Goal: Task Accomplishment & Management: Manage account settings

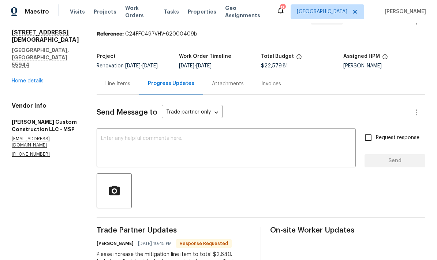
scroll to position [20, 0]
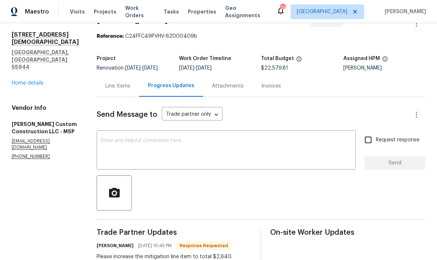
click at [112, 87] on div "Line Items" at bounding box center [118, 86] width 43 height 22
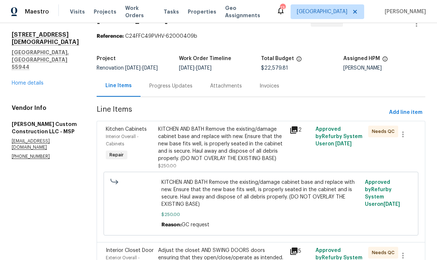
click at [170, 87] on div "Progress Updates" at bounding box center [170, 85] width 43 height 7
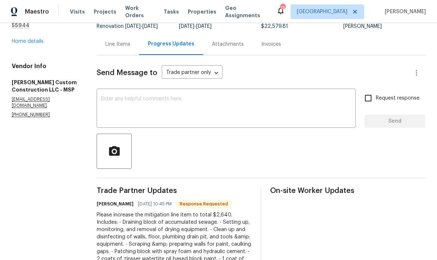
scroll to position [61, 0]
click at [119, 47] on div "Line Items" at bounding box center [118, 44] width 25 height 7
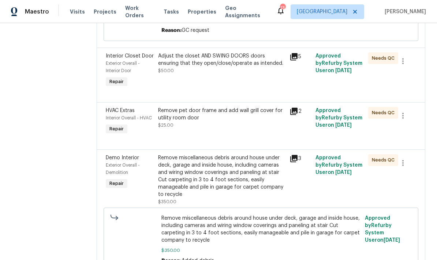
scroll to position [215, 0]
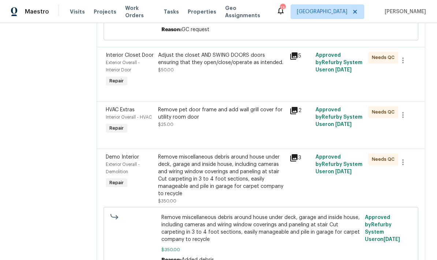
click at [201, 77] on div "Adjust the closet AND SWING DOORS doors ensuring that they open/close/operate a…" at bounding box center [221, 69] width 131 height 41
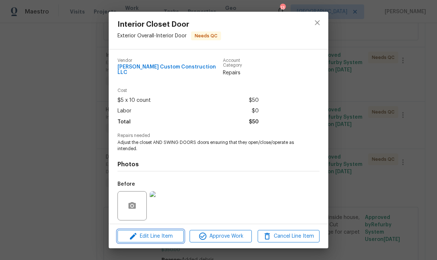
click at [147, 239] on span "Edit Line Item" at bounding box center [151, 236] width 62 height 9
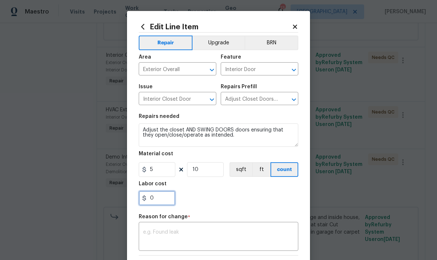
click at [161, 197] on input "0" at bounding box center [157, 198] width 37 height 15
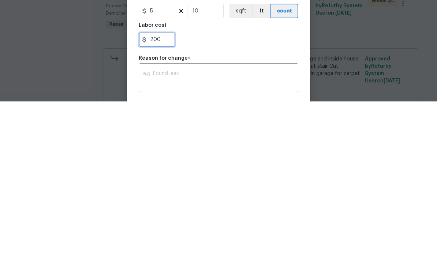
type input "200"
click at [151, 224] on div "x ​" at bounding box center [219, 237] width 160 height 27
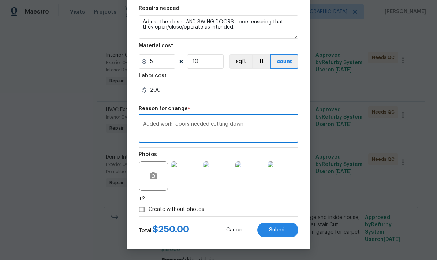
scroll to position [110, 0]
type textarea "Added work, doors needed cutting down"
click at [275, 231] on span "Submit" at bounding box center [278, 230] width 18 height 5
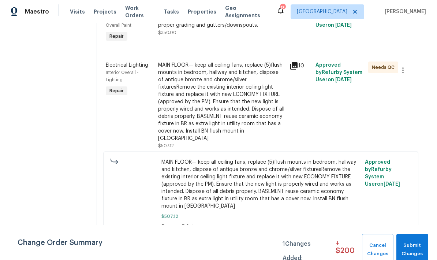
scroll to position [540, 0]
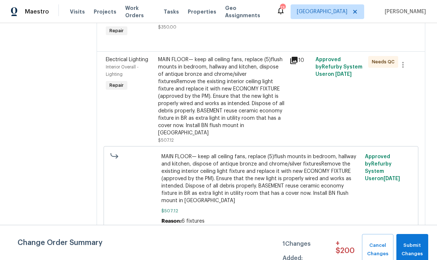
click at [188, 115] on div "MAIN FLOOR— keep all ceiling fans, replace (5)flush mounts in bedroom, hallway …" at bounding box center [221, 96] width 127 height 81
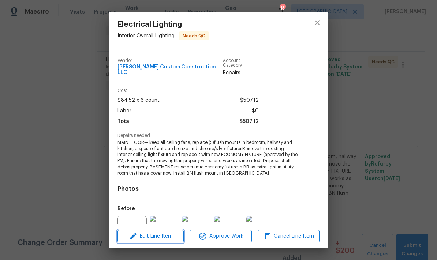
click at [153, 236] on span "Edit Line Item" at bounding box center [151, 236] width 62 height 9
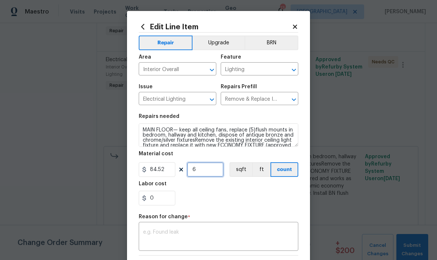
click at [199, 173] on input "6" at bounding box center [205, 169] width 37 height 15
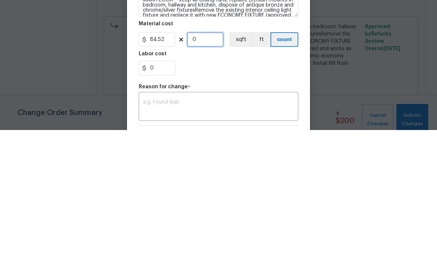
type input "7"
click at [96, 55] on body "Maestro Visits Projects Work Orders Tasks Properties Geo Assignments 13 Minneap…" at bounding box center [218, 130] width 437 height 260
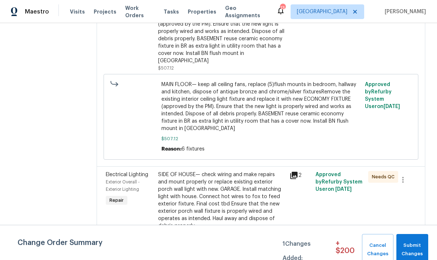
scroll to position [612, 0]
click at [214, 176] on div "SIDE OF HOUSE— check wiring and make repairs and mount properly or replace exis…" at bounding box center [221, 200] width 127 height 59
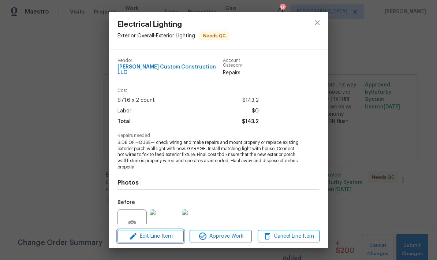
click at [147, 240] on span "Edit Line Item" at bounding box center [151, 236] width 62 height 9
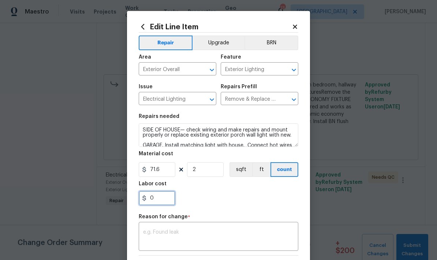
click at [158, 198] on input "0" at bounding box center [157, 198] width 37 height 15
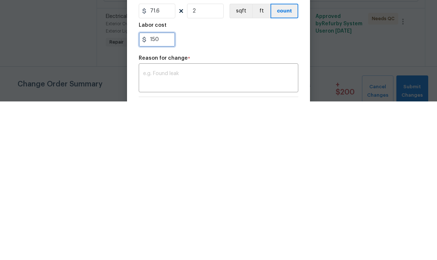
type input "150"
click at [151, 230] on textarea at bounding box center [218, 237] width 151 height 15
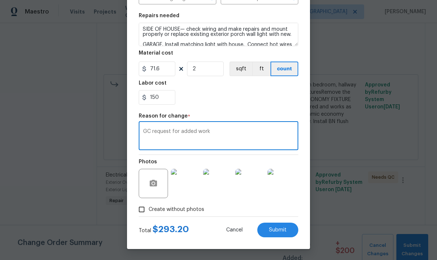
scroll to position [102, 0]
type textarea "GC request for added work"
click at [280, 232] on span "Submit" at bounding box center [278, 230] width 18 height 5
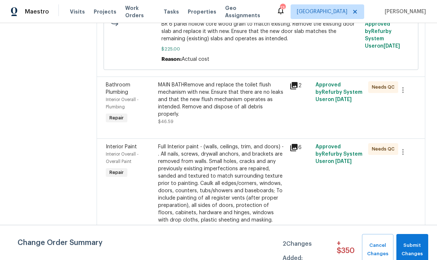
scroll to position [1771, 0]
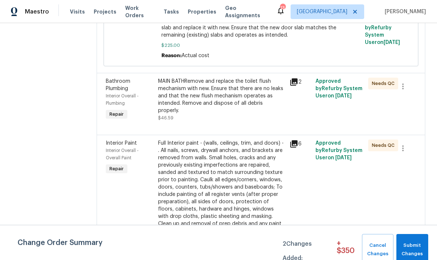
click at [188, 100] on div "MAIN BATHRemove and replace the toilet flush mechanism with new. Ensure that th…" at bounding box center [221, 96] width 127 height 37
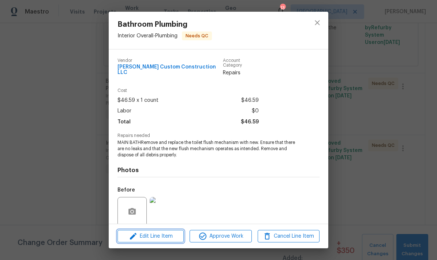
click at [153, 237] on span "Edit Line Item" at bounding box center [151, 236] width 62 height 9
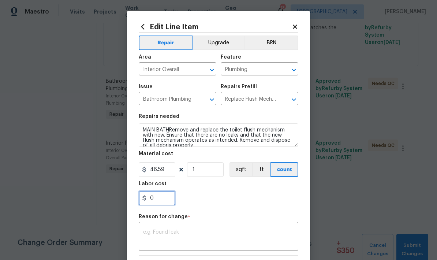
click at [160, 200] on input "0" at bounding box center [157, 198] width 37 height 15
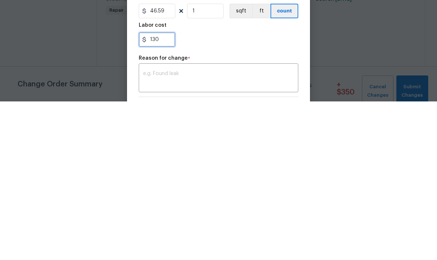
type input "130"
click at [151, 230] on textarea at bounding box center [218, 237] width 151 height 15
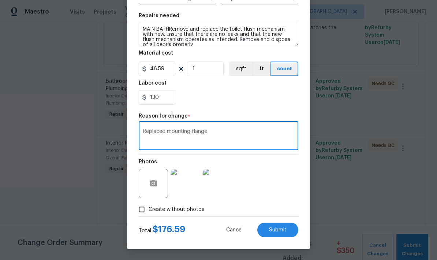
scroll to position [102, 0]
type textarea "Replaced mounting flange"
click at [269, 230] on span "Submit" at bounding box center [278, 230] width 18 height 5
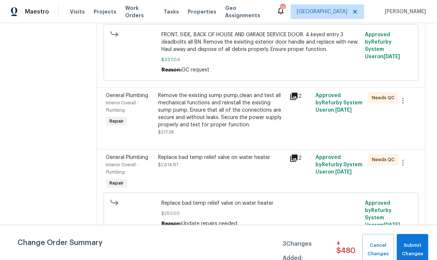
scroll to position [2284, 0]
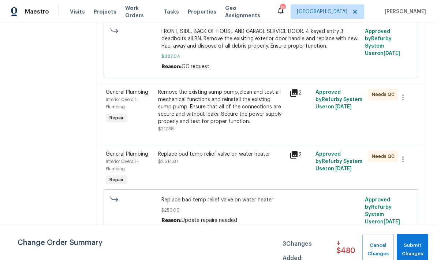
click at [192, 119] on div "Remove the existing sump pump,clean and test all mechanical functions and reins…" at bounding box center [221, 107] width 127 height 37
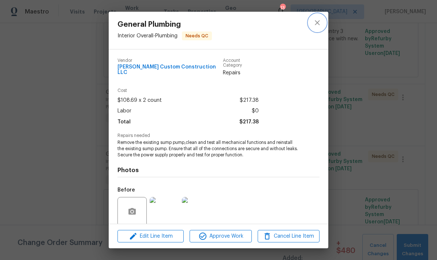
click at [315, 20] on icon "close" at bounding box center [317, 22] width 9 height 9
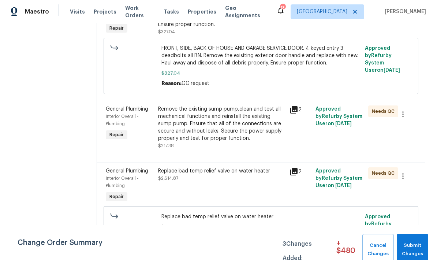
scroll to position [2267, 0]
click at [200, 122] on div "Remove the existing sump pump,clean and test all mechanical functions and reins…" at bounding box center [221, 123] width 127 height 37
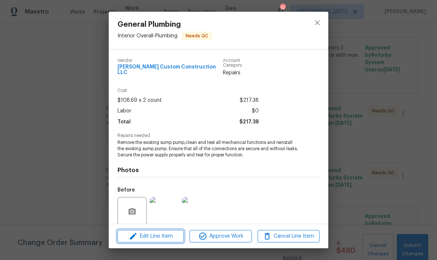
click at [156, 236] on span "Edit Line Item" at bounding box center [151, 236] width 62 height 9
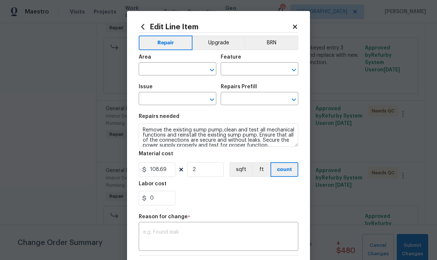
type input "Interior Overall"
type input "Plumbing"
type input "General Plumbing"
type input "Sump Pump Repair $108.69"
click at [152, 235] on textarea at bounding box center [218, 237] width 151 height 15
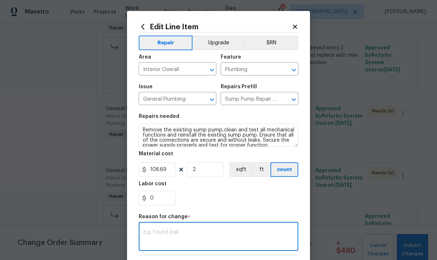
scroll to position [19, 0]
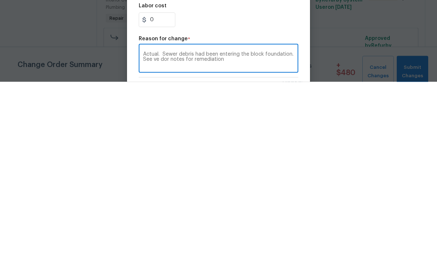
click at [160, 230] on textarea "Actual. Sewer debris had been entering the block foundation. See ve dor notes f…" at bounding box center [218, 237] width 151 height 15
click at [230, 230] on textarea "Actual. Sewer debris had been entering the block foundation. See vendor notes f…" at bounding box center [218, 237] width 151 height 15
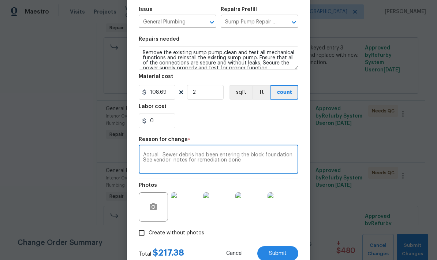
scroll to position [78, 0]
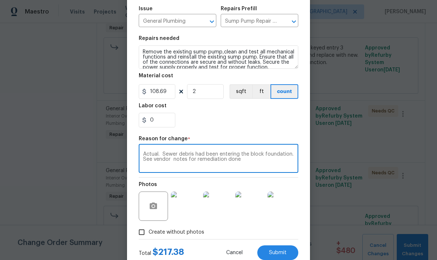
type textarea "Actual. Sewer debris had been entering the block foundation. See vendor notes f…"
click at [161, 122] on input "0" at bounding box center [157, 120] width 37 height 15
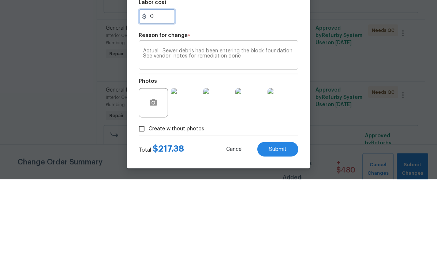
scroll to position [102, 0]
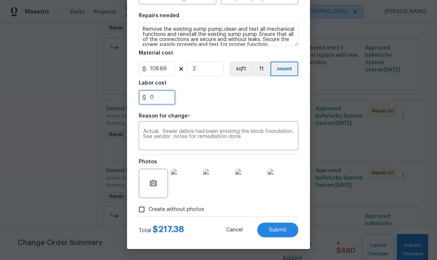
click at [158, 99] on input "0" at bounding box center [157, 97] width 37 height 15
type input "2422.62"
click at [212, 92] on div "2422.62" at bounding box center [219, 97] width 160 height 15
click at [273, 230] on span "Submit" at bounding box center [278, 230] width 18 height 5
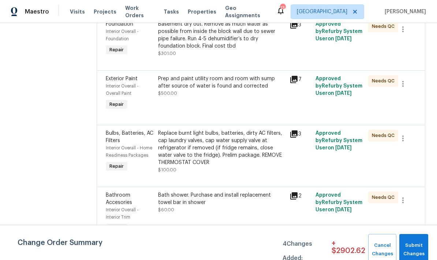
scroll to position [2782, 0]
click at [178, 23] on div "Basement dry out. Remove as much water as possible from inside the block wall d…" at bounding box center [221, 34] width 127 height 29
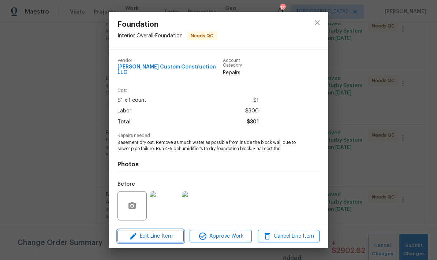
click at [150, 239] on span "Edit Line Item" at bounding box center [151, 236] width 62 height 9
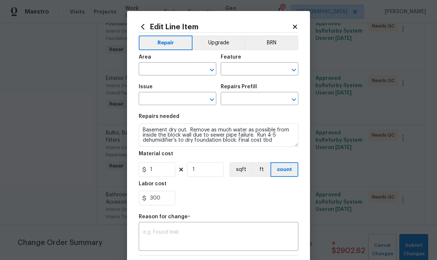
type input "Interior Overall"
type input "Foundation"
type input "Add a Task $1.00"
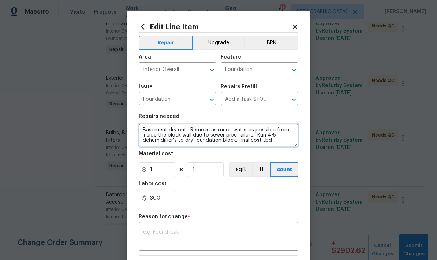
click at [275, 141] on textarea "Basement dry out. Remove as much water as possible from inside the block wall d…" at bounding box center [219, 134] width 160 height 23
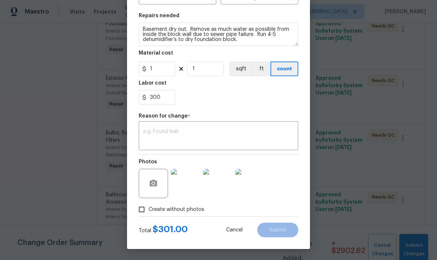
scroll to position [102, 0]
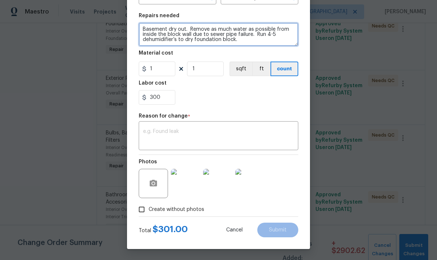
type textarea "Basement dry out. Remove as much water as possible from inside the block wall d…"
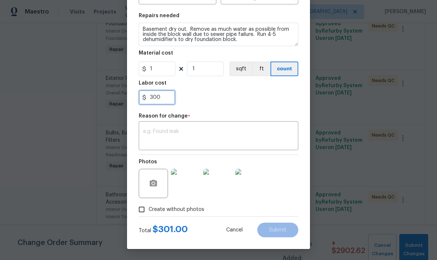
click at [165, 97] on input "300" at bounding box center [157, 97] width 37 height 15
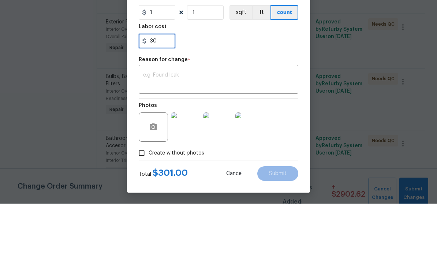
type input "3"
click at [213, 90] on div "2339" at bounding box center [219, 97] width 160 height 15
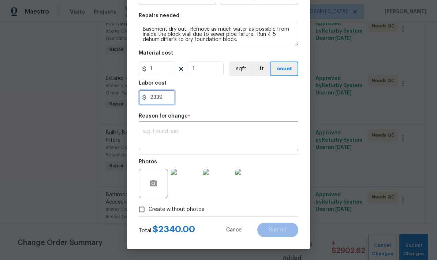
click at [164, 96] on input "2339" at bounding box center [157, 97] width 37 height 15
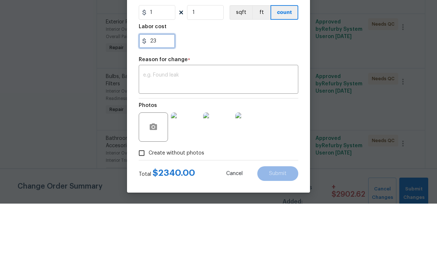
type input "2"
type input "2639"
click at [147, 129] on textarea at bounding box center [218, 136] width 151 height 15
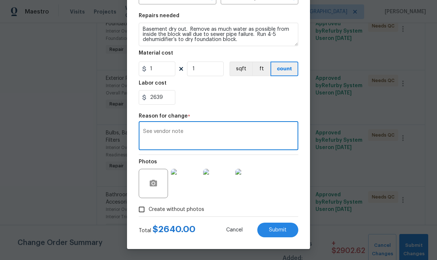
type textarea "See vendor note"
click at [281, 229] on span "Submit" at bounding box center [278, 230] width 18 height 5
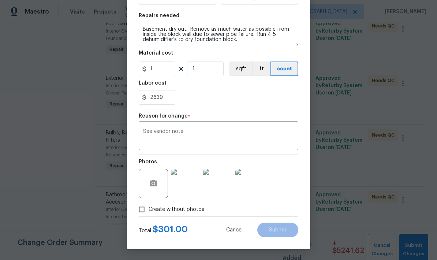
type textarea "Basement dry out. Remove as much water as possible from inside the block wall d…"
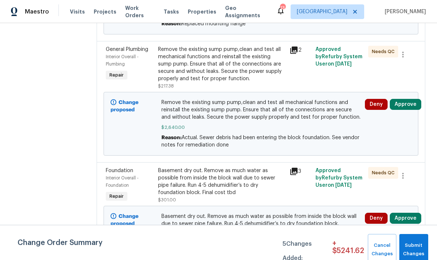
scroll to position [530, 0]
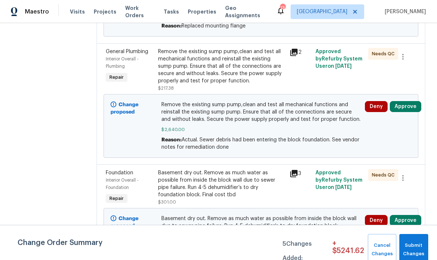
click at [180, 83] on div "Remove the existing sump pump,clean and test all mechanical functions and reins…" at bounding box center [221, 66] width 127 height 37
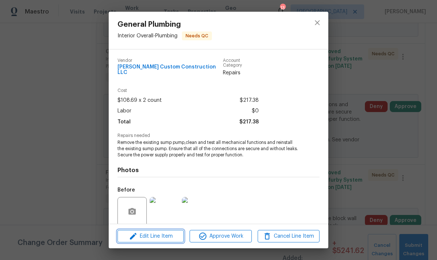
click at [157, 236] on span "Edit Line Item" at bounding box center [151, 236] width 62 height 9
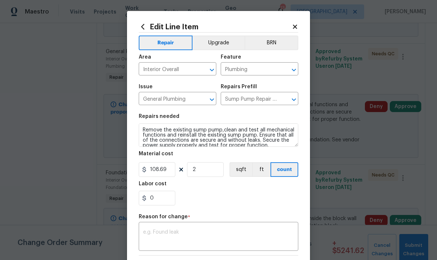
scroll to position [0, 0]
click at [147, 227] on div "x ​" at bounding box center [219, 237] width 160 height 27
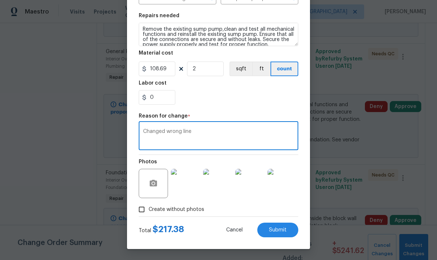
scroll to position [102, 0]
type textarea "Changed wrong line"
click at [280, 229] on span "Submit" at bounding box center [278, 230] width 18 height 5
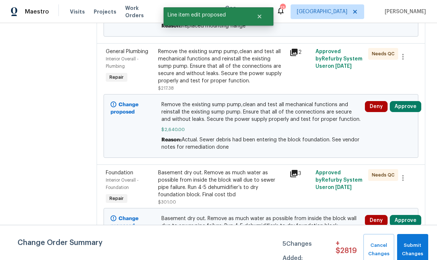
scroll to position [0, 0]
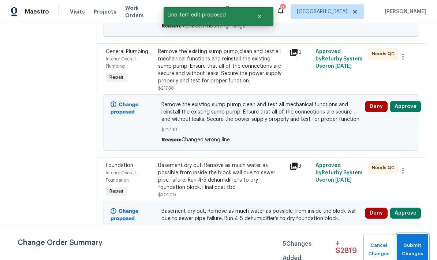
click at [408, 241] on button "Submit Changes" at bounding box center [413, 250] width 31 height 32
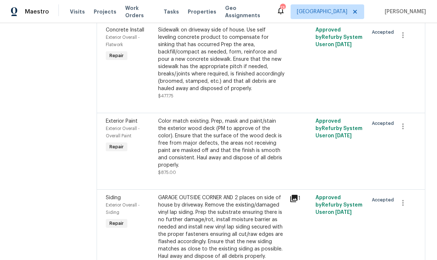
scroll to position [3301, 0]
click at [196, 60] on div "Sidewalk on driveway side of house. Use self leveling concrete product to compe…" at bounding box center [221, 59] width 127 height 66
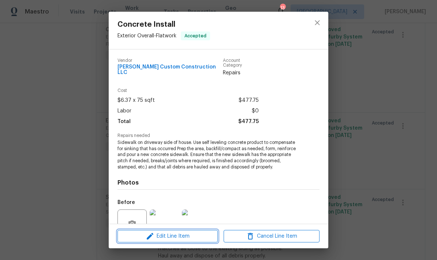
click at [179, 236] on span "Edit Line Item" at bounding box center [168, 236] width 96 height 9
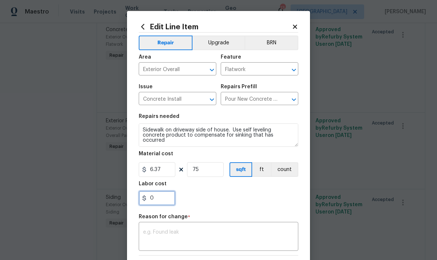
click at [158, 197] on input "0" at bounding box center [157, 198] width 37 height 15
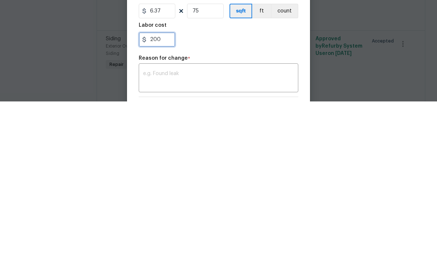
type input "200"
click at [158, 224] on div "x ​" at bounding box center [219, 237] width 160 height 27
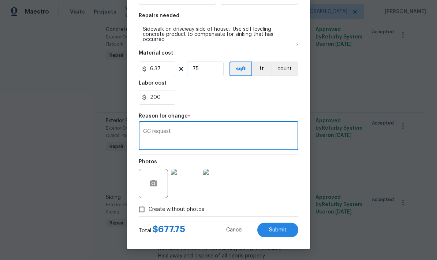
scroll to position [102, 0]
type textarea "GC request"
click at [275, 229] on span "Submit" at bounding box center [278, 230] width 18 height 5
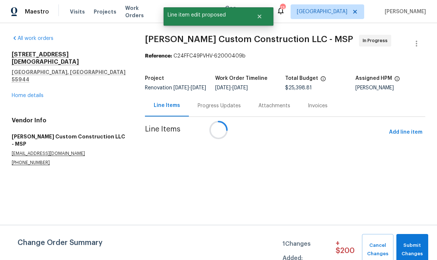
scroll to position [0, 0]
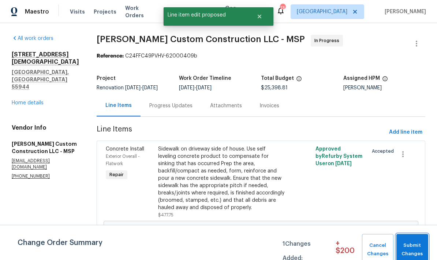
click at [413, 244] on span "Submit Changes" at bounding box center [412, 249] width 25 height 17
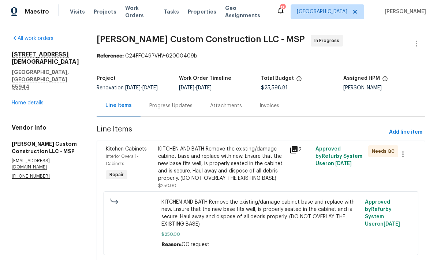
click at [187, 102] on div "Progress Updates" at bounding box center [170, 105] width 43 height 7
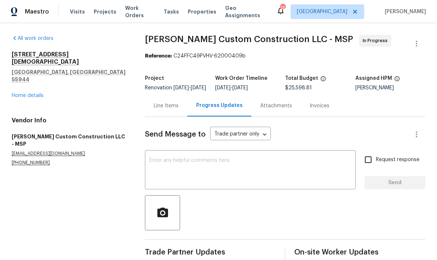
scroll to position [19, 0]
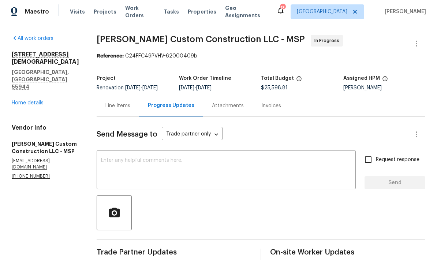
click at [139, 158] on textarea at bounding box center [226, 171] width 251 height 26
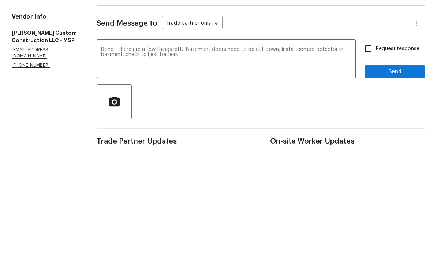
click at [156, 158] on textarea "Done. There are a few things left. Basement doors need to be cut down, install …" at bounding box center [226, 171] width 251 height 26
click at [188, 158] on textarea "Done. There are a few things left. Basement doors need to be cut down, install …" at bounding box center [226, 171] width 251 height 26
click at [123, 158] on textarea "Done. There are a few things left. Basement doors need to be cut down, install …" at bounding box center [226, 171] width 251 height 26
click at [193, 158] on textarea "Done. There are a few things left. Basement doors need to be cut down, install …" at bounding box center [226, 171] width 251 height 26
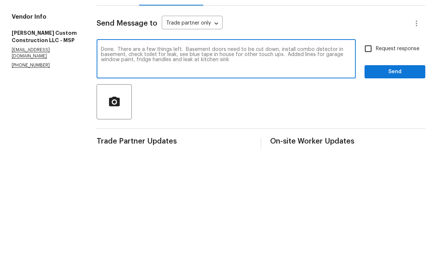
type textarea "Done. There are a few things left. Basement doors need to be cut down, install …"
click at [387, 178] on span "Send" at bounding box center [395, 182] width 49 height 9
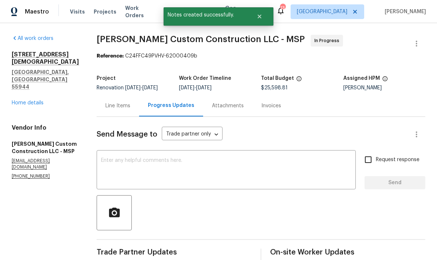
click at [117, 102] on div "Line Items" at bounding box center [118, 105] width 25 height 7
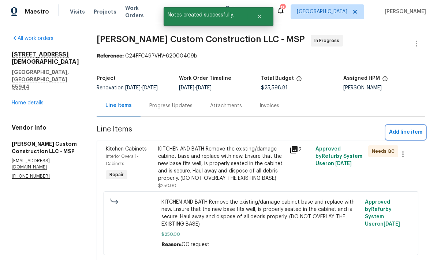
click at [394, 128] on span "Add line item" at bounding box center [405, 132] width 33 height 9
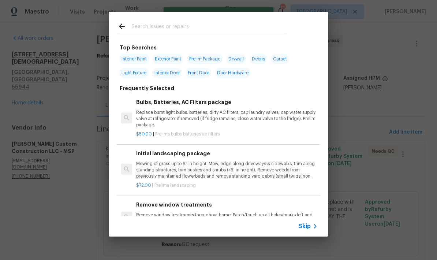
click at [144, 29] on input "text" at bounding box center [209, 27] width 155 height 11
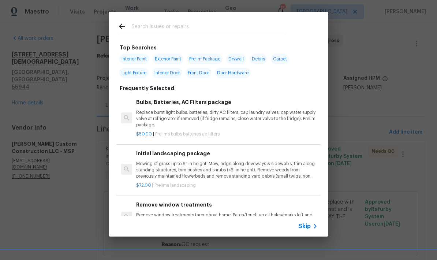
click at [169, 60] on span "Exterior Paint" at bounding box center [168, 59] width 31 height 10
type input "Exterior Paint"
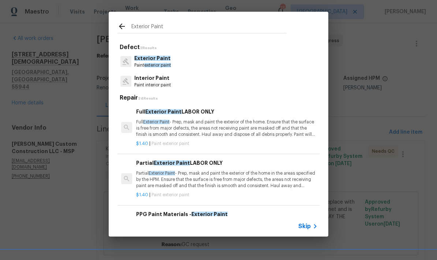
click at [148, 64] on span "exterior paint" at bounding box center [157, 65] width 27 height 4
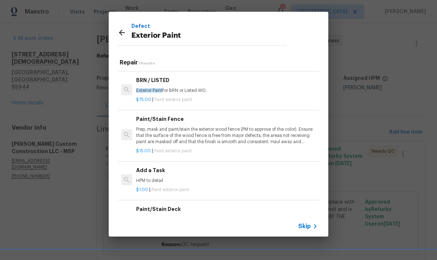
scroll to position [137, 0]
click at [147, 178] on p "HPM to detail" at bounding box center [227, 181] width 182 height 6
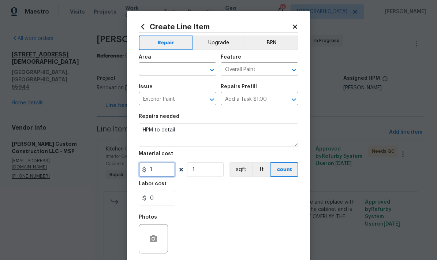
click at [147, 176] on input "1" at bounding box center [157, 169] width 37 height 15
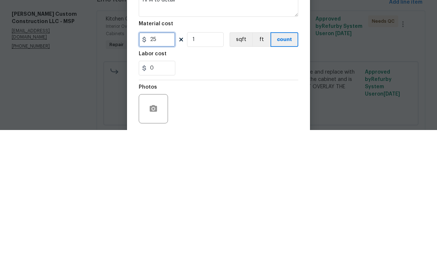
type input "25"
click at [154, 191] on input "0" at bounding box center [157, 198] width 37 height 15
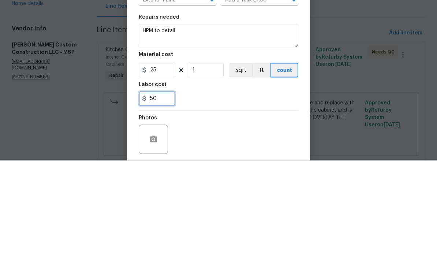
type input "50"
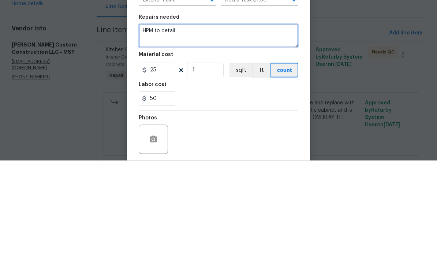
click at [184, 123] on textarea "HPM to detail" at bounding box center [219, 134] width 160 height 23
type textarea "H"
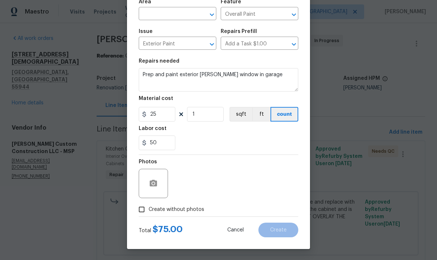
scroll to position [57, 0]
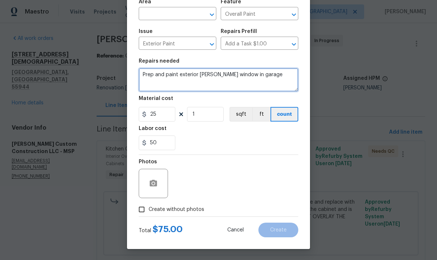
type textarea "Prep and paint exterior hopper window in garage"
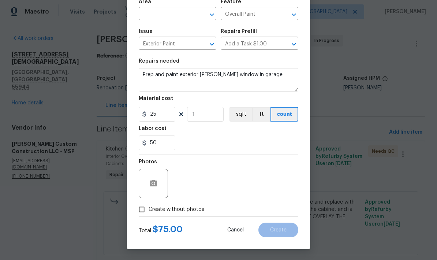
click at [143, 213] on input "Create without photos" at bounding box center [142, 210] width 14 height 14
checkbox input "true"
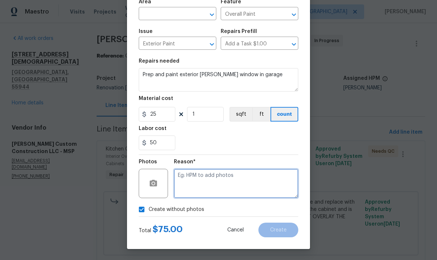
click at [190, 184] on textarea at bounding box center [236, 183] width 125 height 29
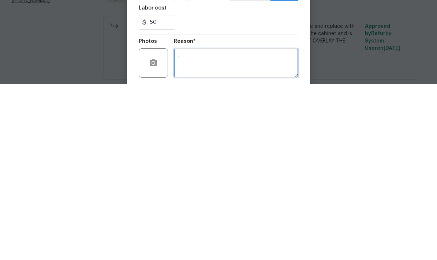
scroll to position [0, 0]
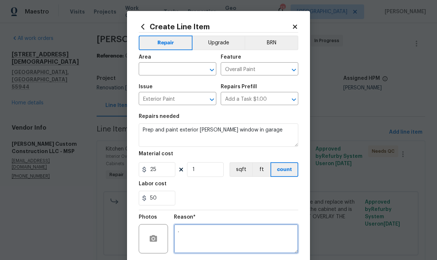
type textarea "."
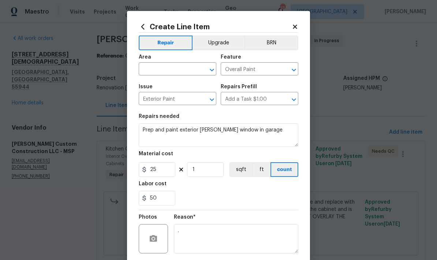
click at [149, 70] on input "text" at bounding box center [167, 69] width 57 height 11
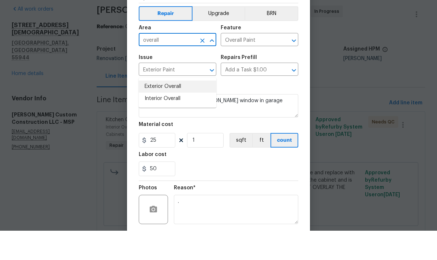
click at [155, 110] on li "Exterior Overall" at bounding box center [178, 116] width 78 height 12
type input "Exterior Overall"
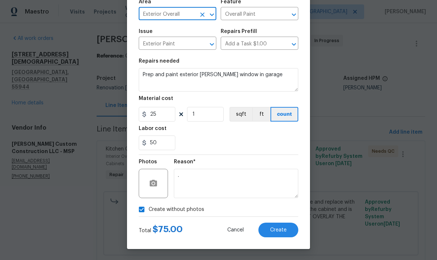
scroll to position [57, 0]
click at [276, 231] on span "Create" at bounding box center [278, 230] width 16 height 5
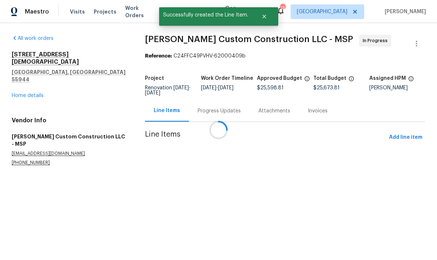
scroll to position [0, 0]
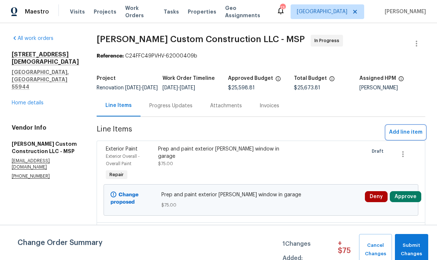
click at [395, 137] on span "Add line item" at bounding box center [405, 132] width 33 height 9
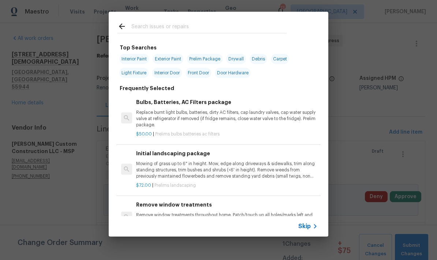
click at [145, 32] on input "text" at bounding box center [209, 27] width 155 height 11
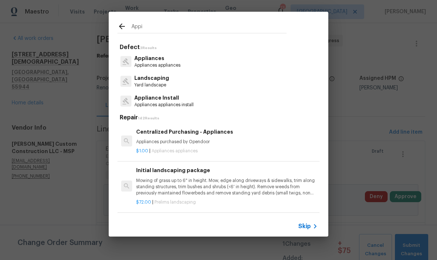
type input "App"
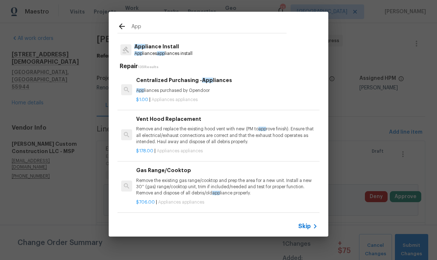
scroll to position [30, 0]
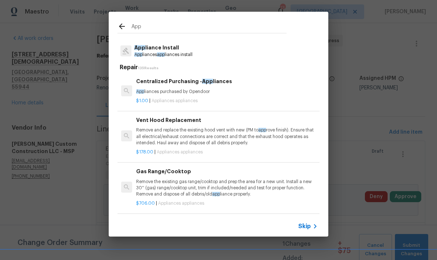
click at [148, 54] on p "App liances app liances install" at bounding box center [163, 55] width 58 height 6
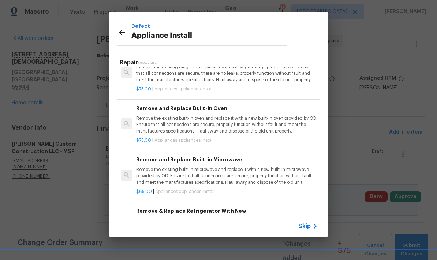
scroll to position [327, 0]
click at [187, 210] on h6 "Remove & Replace Refrigerator With New" at bounding box center [227, 211] width 182 height 8
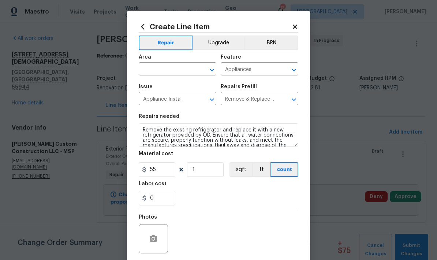
click at [149, 73] on input "text" at bounding box center [167, 69] width 57 height 11
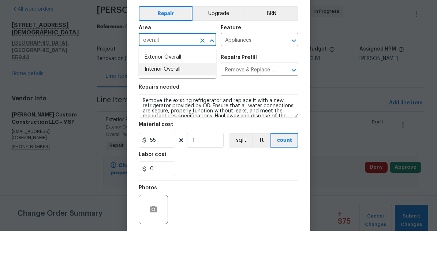
click at [148, 93] on li "Interior Overall" at bounding box center [178, 99] width 78 height 12
type input "Interior Overall"
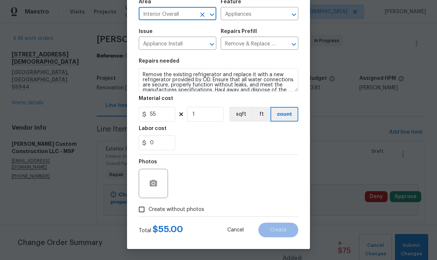
scroll to position [57, 0]
click at [188, 189] on div "Photos" at bounding box center [219, 179] width 160 height 48
click at [143, 214] on input "Create without photos" at bounding box center [142, 210] width 14 height 14
checkbox input "true"
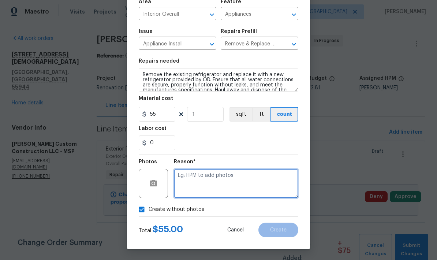
click at [177, 183] on textarea at bounding box center [236, 183] width 125 height 29
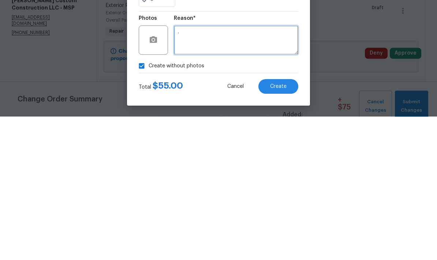
type textarea "."
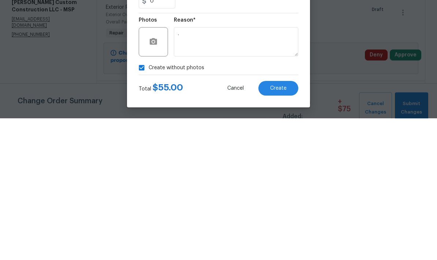
click at [276, 223] on button "Create" at bounding box center [279, 230] width 40 height 15
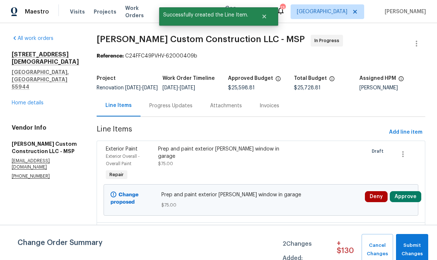
scroll to position [0, 0]
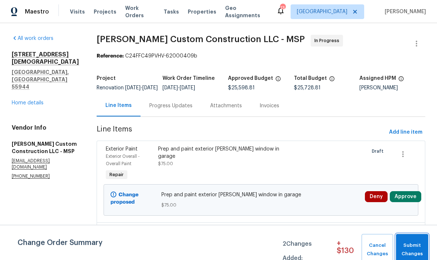
click at [413, 247] on span "Submit Changes" at bounding box center [412, 249] width 25 height 17
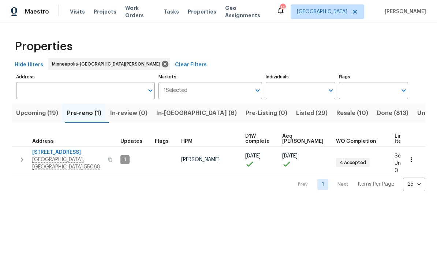
click at [25, 115] on span "Upcoming (19)" at bounding box center [37, 113] width 42 height 10
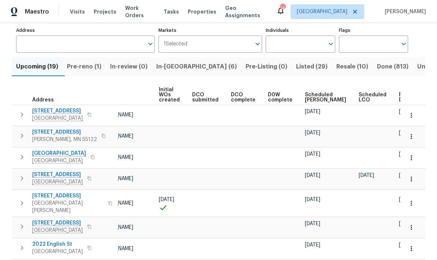
scroll to position [0, 52]
click at [400, 100] on span "Ready Date" at bounding box center [408, 97] width 16 height 10
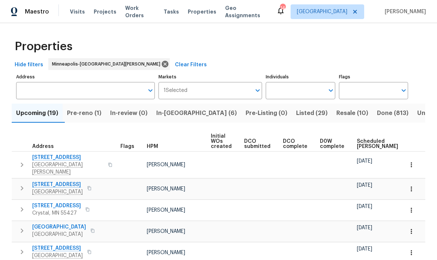
click at [176, 108] on span "In-reno (6)" at bounding box center [196, 113] width 81 height 10
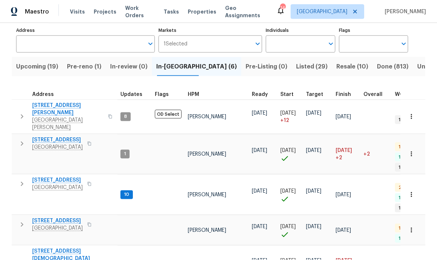
scroll to position [29, 0]
click at [40, 218] on span "[STREET_ADDRESS]" at bounding box center [57, 221] width 51 height 7
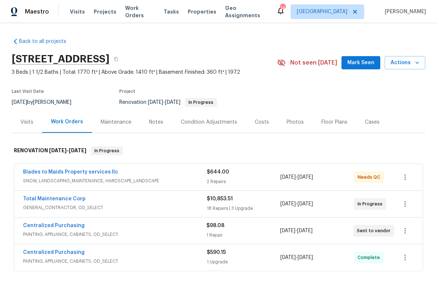
click at [158, 125] on div "Notes" at bounding box center [156, 121] width 14 height 7
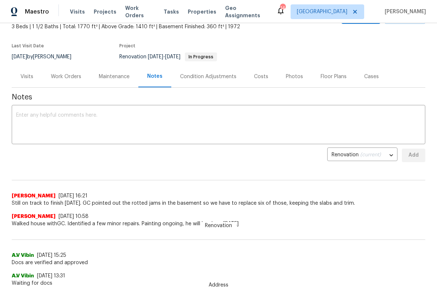
scroll to position [44, 0]
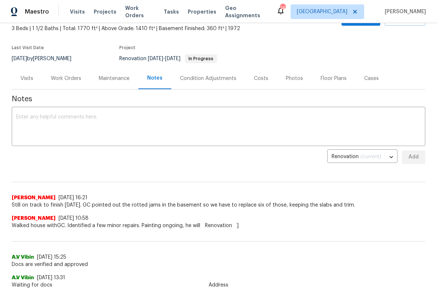
click at [59, 77] on div "Work Orders" at bounding box center [66, 78] width 30 height 7
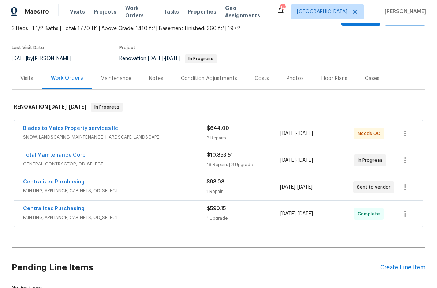
click at [48, 156] on link "Total Maintenance Corp" at bounding box center [54, 154] width 63 height 5
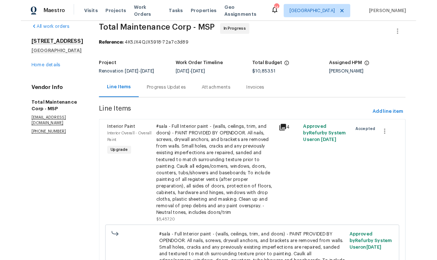
scroll to position [10, 0]
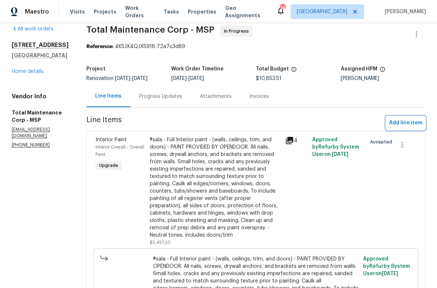
click at [405, 124] on span "Add line item" at bounding box center [405, 122] width 33 height 9
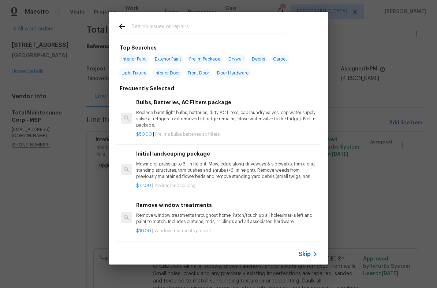
click at [139, 23] on input "text" at bounding box center [209, 27] width 155 height 11
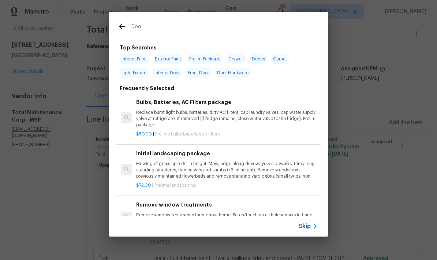
type input "Door"
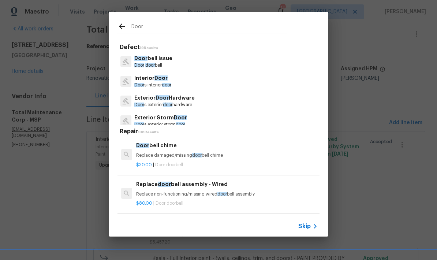
click at [135, 80] on p "Interior Door" at bounding box center [152, 78] width 37 height 8
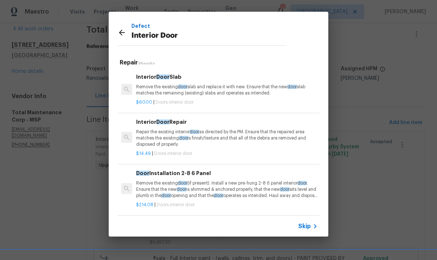
click at [172, 135] on p "Repair the existing interior door as directed by the PM. Ensure that the repair…" at bounding box center [227, 138] width 182 height 19
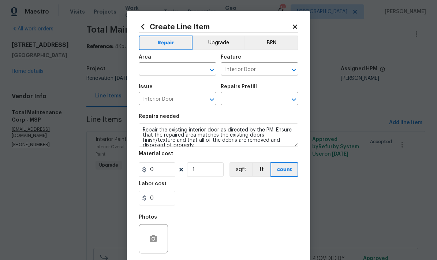
type input "Interior Door Repair $14.49"
type input "14.49"
click at [153, 68] on input "text" at bounding box center [167, 69] width 57 height 11
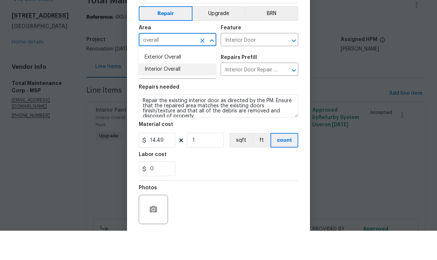
click at [149, 93] on li "Interior Overall" at bounding box center [178, 99] width 78 height 12
type input "Interior Overall"
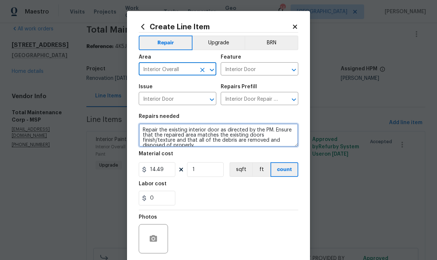
click at [142, 133] on textarea "Repair the existing interior door as directed by the PM. Ensure that the repair…" at bounding box center [219, 134] width 160 height 23
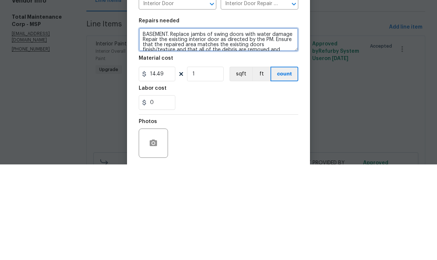
type textarea "BASEMENT. Replace jambs of swing doors with water damage Repair the existing in…"
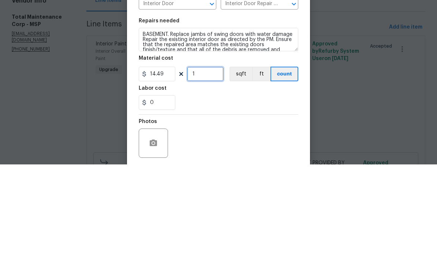
click at [208, 162] on input "1" at bounding box center [205, 169] width 37 height 15
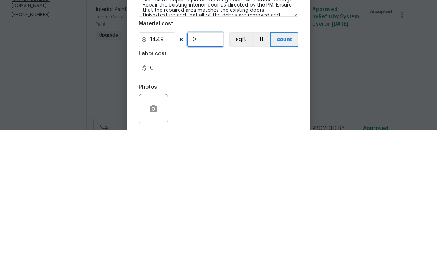
type input "6"
click at [161, 191] on input "0" at bounding box center [157, 198] width 37 height 15
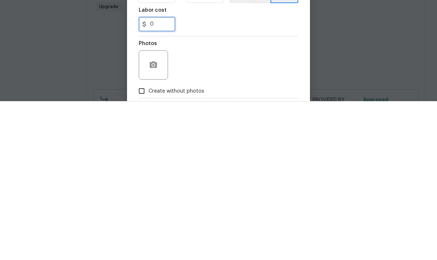
scroll to position [10, 0]
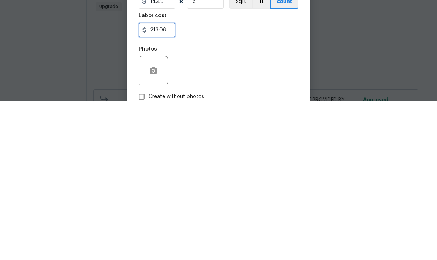
type input "213.06"
click at [219, 181] on div "213.06" at bounding box center [219, 188] width 160 height 15
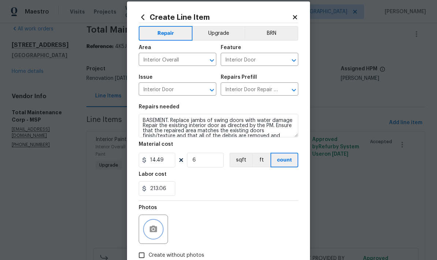
click at [148, 230] on button "button" at bounding box center [154, 230] width 18 height 18
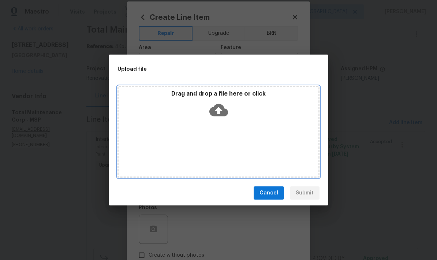
click at [170, 129] on div "Drag and drop a file here or click" at bounding box center [219, 132] width 202 height 92
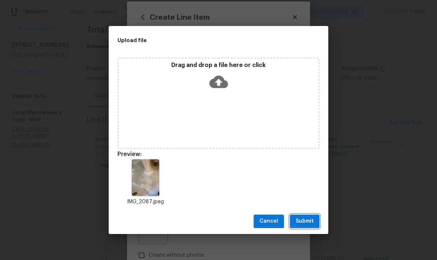
click at [302, 222] on span "Submit" at bounding box center [305, 221] width 18 height 9
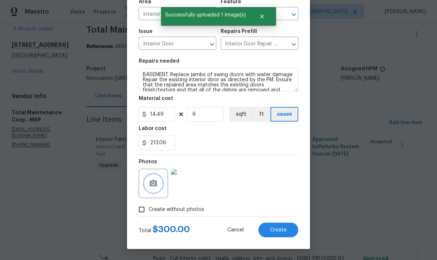
scroll to position [57, 0]
click at [275, 228] on span "Create" at bounding box center [278, 230] width 16 height 5
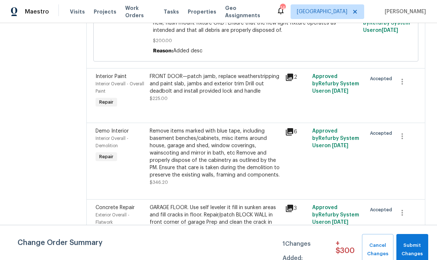
scroll to position [1578, 0]
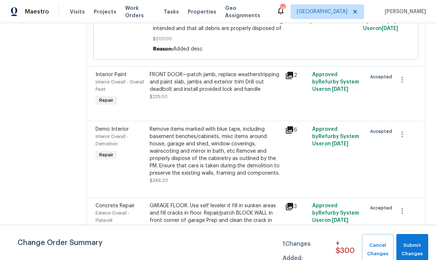
click at [156, 126] on div "Remove items marked with blue tape, including basement benches/cabinets, misc i…" at bounding box center [215, 151] width 131 height 51
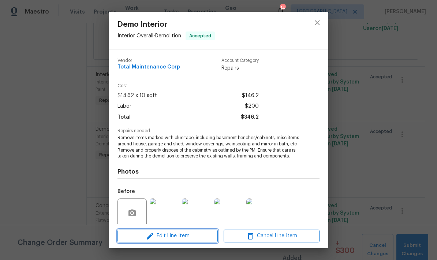
click at [167, 236] on span "Edit Line Item" at bounding box center [168, 236] width 96 height 9
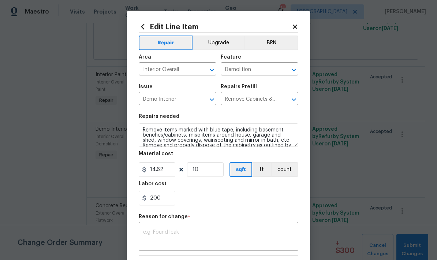
click at [153, 232] on textarea at bounding box center [218, 237] width 151 height 15
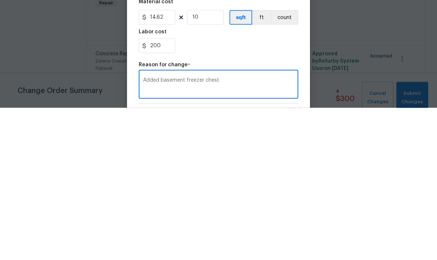
type textarea "Added basement freezer chest"
click at [158, 191] on input "200" at bounding box center [157, 198] width 37 height 15
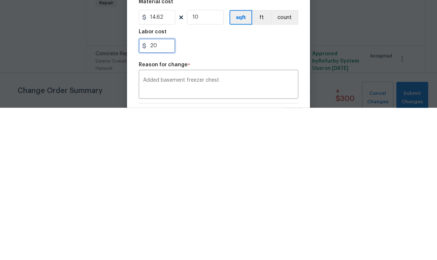
type input "2"
type input "1"
type input "350"
click at [199, 191] on div "350" at bounding box center [219, 198] width 160 height 15
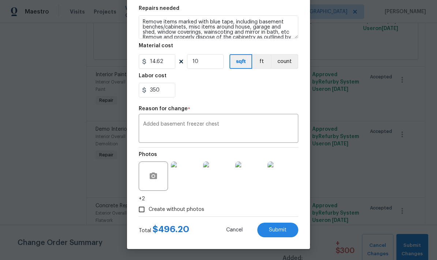
scroll to position [110, 0]
click at [273, 229] on span "Submit" at bounding box center [278, 230] width 18 height 5
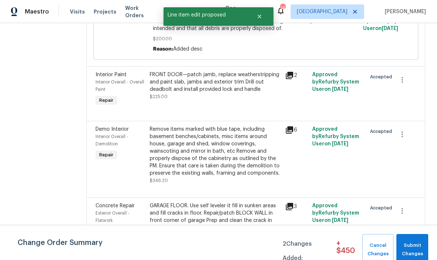
scroll to position [0, 0]
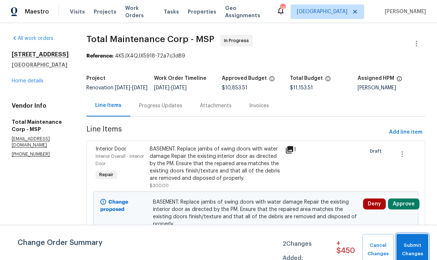
click at [413, 244] on span "Submit Changes" at bounding box center [412, 249] width 25 height 17
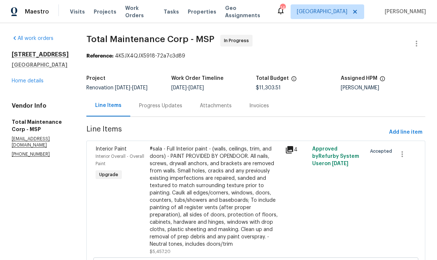
click at [19, 84] on link "Home details" at bounding box center [28, 80] width 32 height 5
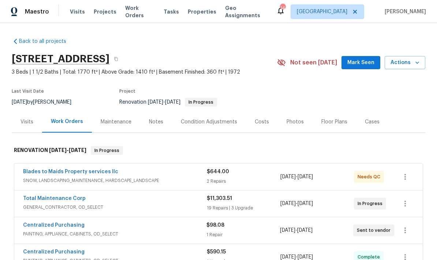
click at [27, 124] on div "Visits" at bounding box center [27, 121] width 13 height 7
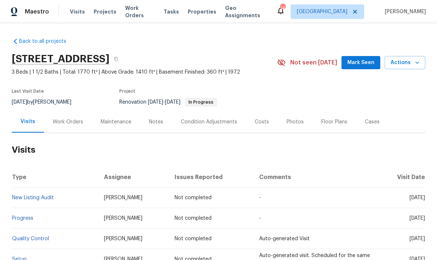
click at [413, 63] on span "Actions" at bounding box center [405, 62] width 29 height 9
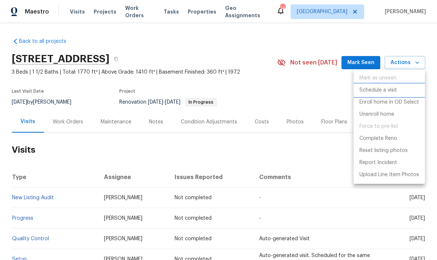
click at [370, 92] on p "Schedule a visit" at bounding box center [379, 90] width 38 height 8
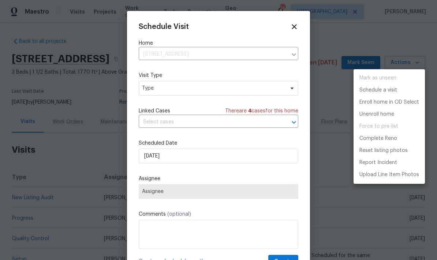
click at [152, 95] on div at bounding box center [218, 130] width 437 height 260
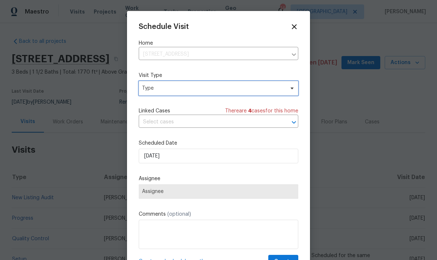
click at [155, 90] on span "Type" at bounding box center [213, 88] width 143 height 7
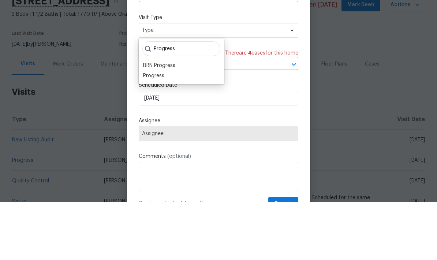
type input "Progress"
click at [146, 130] on div "Progress" at bounding box center [153, 133] width 21 height 7
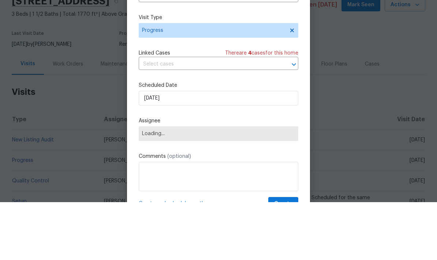
scroll to position [29, 0]
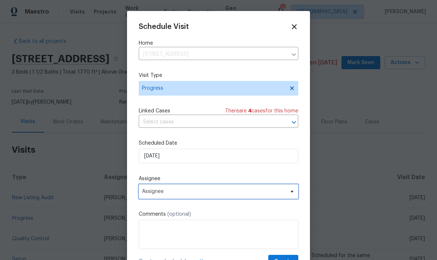
click at [151, 193] on span "Assignee" at bounding box center [214, 192] width 144 height 6
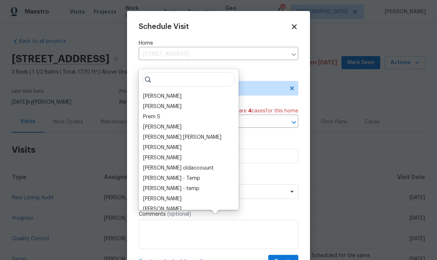
click at [150, 93] on div "[PERSON_NAME]" at bounding box center [162, 96] width 38 height 7
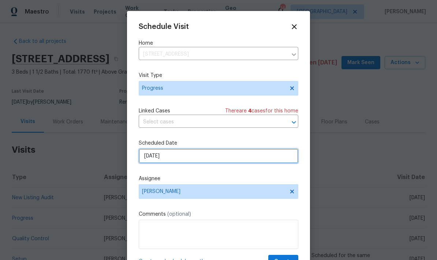
click at [157, 160] on input "[DATE]" at bounding box center [219, 156] width 160 height 15
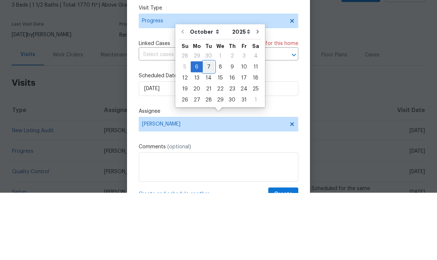
click at [206, 129] on div "7" at bounding box center [209, 134] width 12 height 10
type input "10/7/2025"
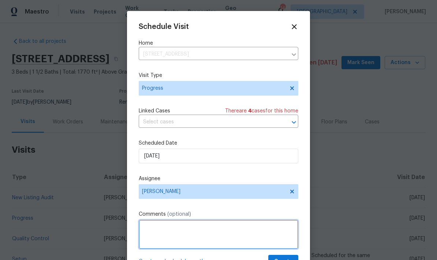
click at [149, 229] on textarea at bounding box center [219, 234] width 160 height 29
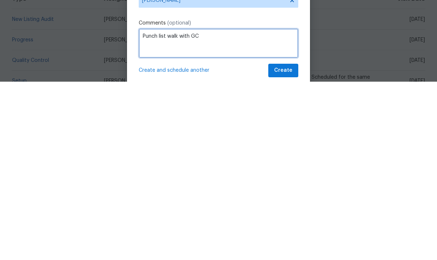
type textarea "Punch list walk with GC"
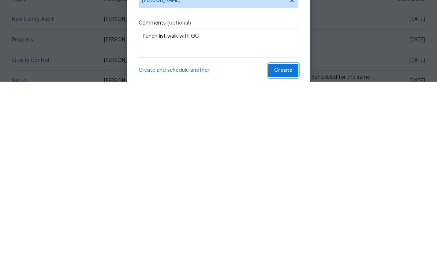
click at [285, 244] on span "Create" at bounding box center [283, 248] width 18 height 9
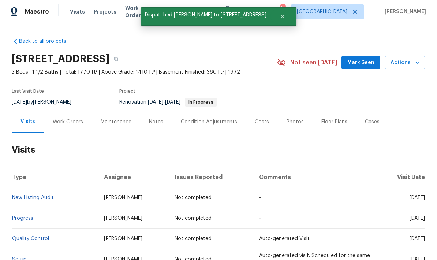
click at [152, 118] on div "Notes" at bounding box center [156, 121] width 14 height 7
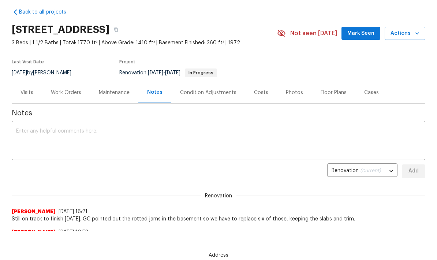
click at [57, 92] on div "Work Orders" at bounding box center [66, 92] width 30 height 7
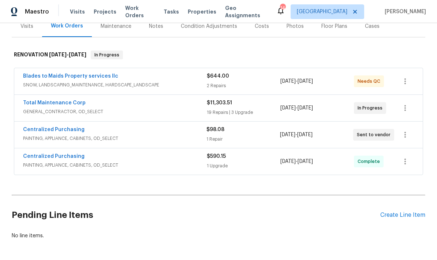
scroll to position [95, 0]
click at [393, 212] on div "Create Line Item" at bounding box center [403, 215] width 45 height 7
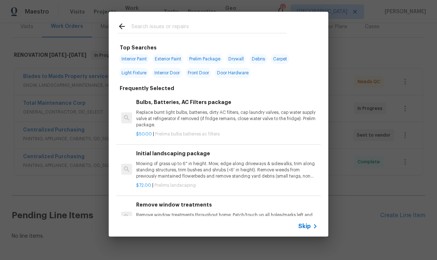
click at [139, 29] on input "text" at bounding box center [209, 27] width 155 height 11
click at [138, 29] on input "text" at bounding box center [209, 27] width 155 height 11
type input "Flooring"
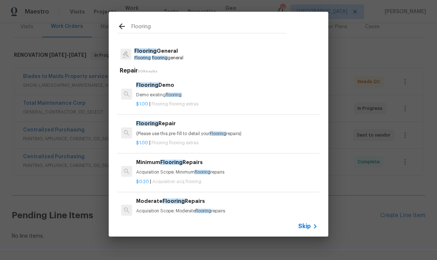
click at [144, 54] on p "Flooring General" at bounding box center [158, 51] width 49 height 8
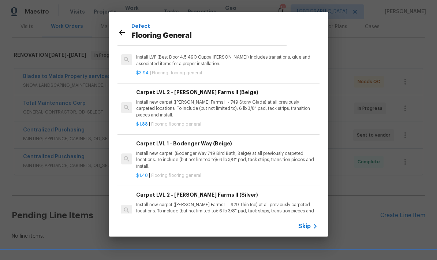
scroll to position [218, 0]
click at [166, 154] on p "Install new carpet. (Bodenger Way 749 Bird Bath, Beige) at all previously carpe…" at bounding box center [227, 160] width 182 height 19
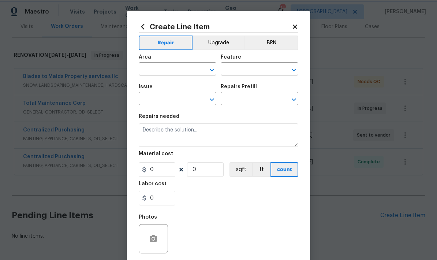
type input "Overall Flooring"
type input "Flooring General"
type input "Carpet LVL 1 - Bodenger Way (Beige) $1.48"
type textarea "Install new carpet. (Bodenger Way 749 Bird Bath, Beige) at all previously carpe…"
type input "1.48"
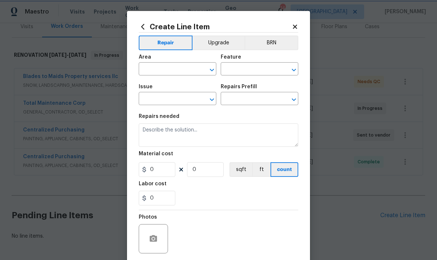
type input "1"
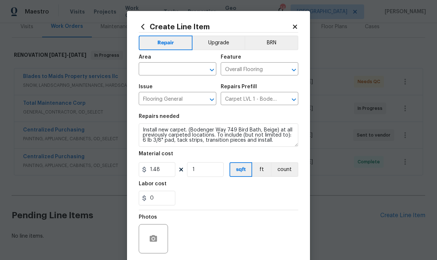
click at [146, 70] on input "text" at bounding box center [167, 69] width 57 height 11
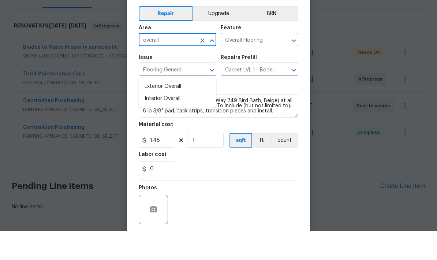
click at [151, 122] on li "Interior Overall" at bounding box center [178, 128] width 78 height 12
type input "Interior Overall"
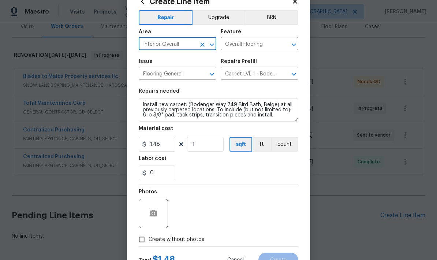
scroll to position [26, 0]
click at [204, 143] on input "1" at bounding box center [205, 144] width 37 height 15
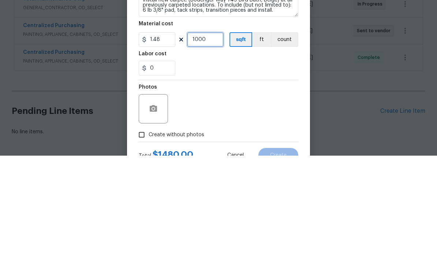
type input "1000"
click at [192, 165] on div "0" at bounding box center [219, 172] width 160 height 15
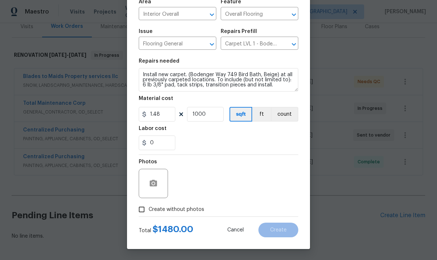
scroll to position [57, 0]
click at [149, 176] on button "button" at bounding box center [154, 184] width 18 height 18
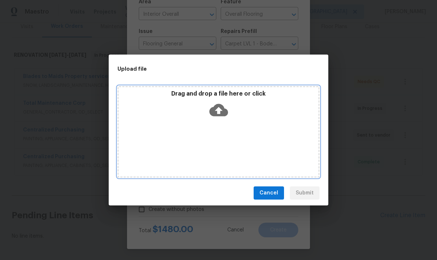
click at [232, 141] on div "Drag and drop a file here or click" at bounding box center [219, 132] width 202 height 92
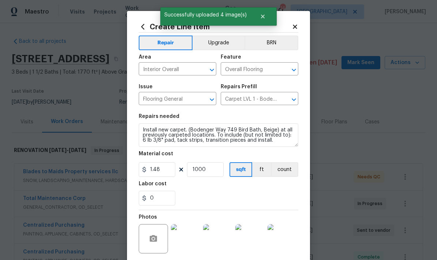
scroll to position [57, 0]
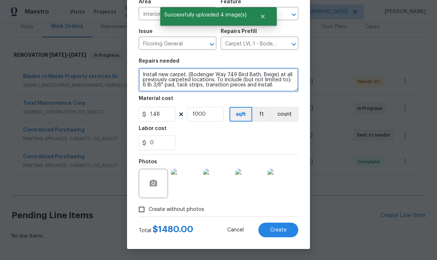
click at [184, 75] on textarea "Install new carpet. (Bodenger Way 749 Bird Bath, Beige) at all previously carpe…" at bounding box center [219, 79] width 160 height 23
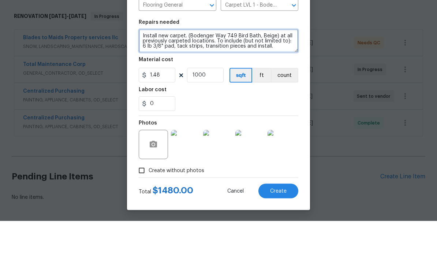
click at [213, 68] on textarea "Install new carpet. (Bodenger Way 749 Bird Bath, Beige) at all previously carpe…" at bounding box center [219, 79] width 160 height 23
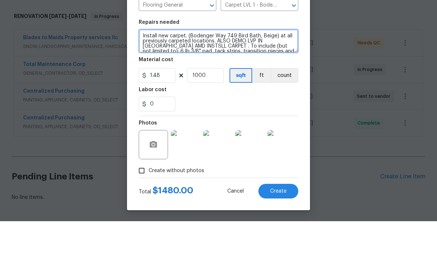
click at [191, 68] on textarea "Install new carpet. (Bodenger Way 749 Bird Bath, Beige) at all previously carpe…" at bounding box center [219, 79] width 160 height 23
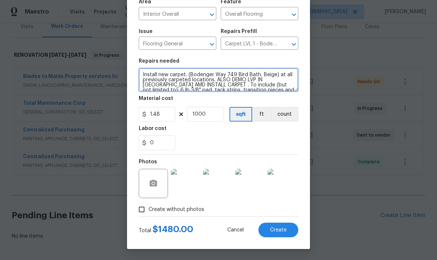
type textarea "Install new carpet. (Bodenger Way 749 Bird Bath, Beige) at all previously carpe…"
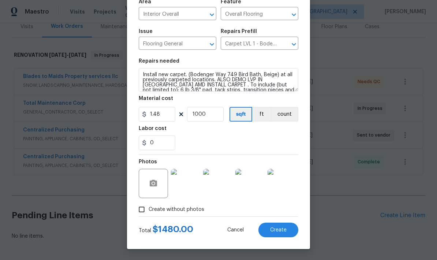
click at [279, 230] on span "Create" at bounding box center [278, 230] width 16 height 5
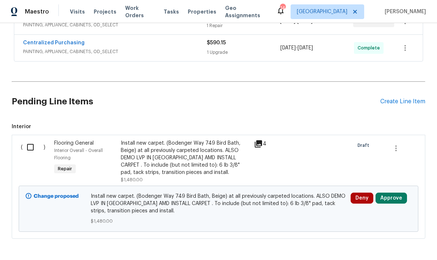
scroll to position [208, 0]
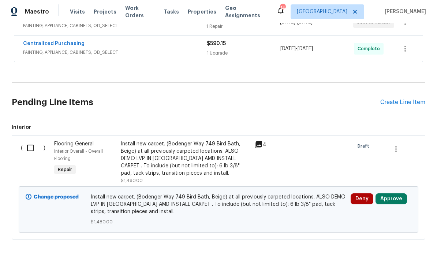
click at [29, 140] on input "checkbox" at bounding box center [33, 147] width 21 height 15
checkbox input "true"
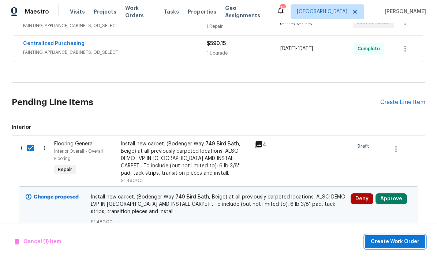
click at [395, 246] on button "Create Work Order" at bounding box center [395, 242] width 60 height 14
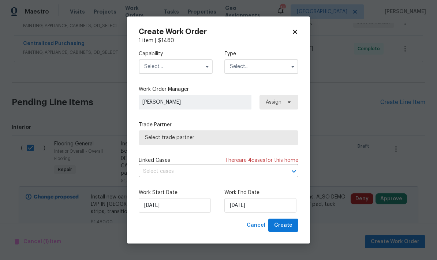
click at [176, 68] on input "text" at bounding box center [176, 66] width 74 height 15
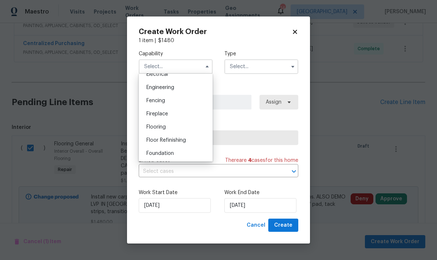
scroll to position [242, 0]
click at [159, 125] on span "Flooring" at bounding box center [156, 124] width 19 height 5
type input "Flooring"
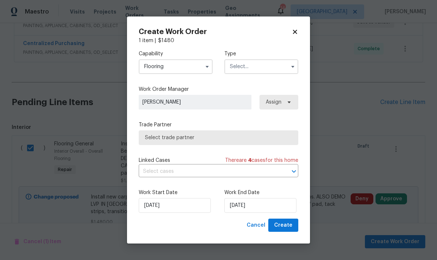
click at [260, 64] on input "text" at bounding box center [262, 66] width 74 height 15
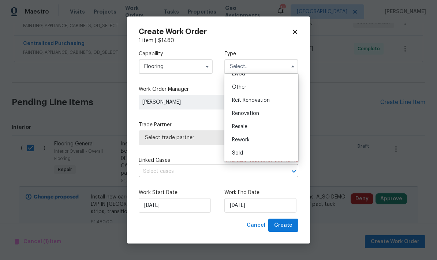
scroll to position [87, 0]
click at [258, 111] on span "Renovation" at bounding box center [245, 113] width 27 height 5
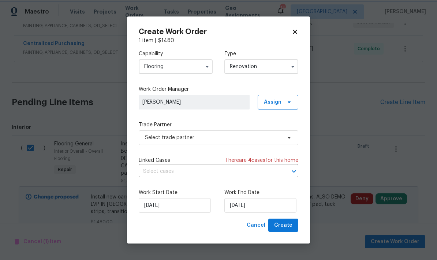
type input "Renovation"
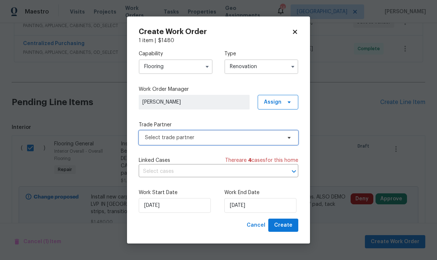
click at [214, 135] on span "Select trade partner" at bounding box center [213, 137] width 137 height 7
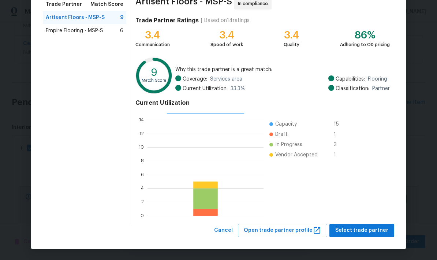
scroll to position [63, 0]
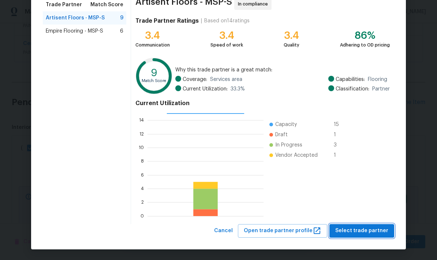
click at [362, 232] on span "Select trade partner" at bounding box center [362, 230] width 53 height 9
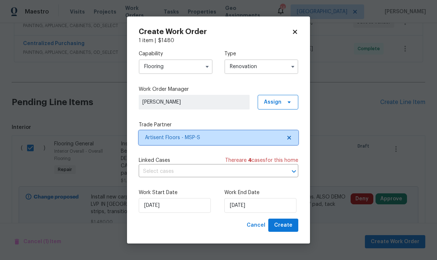
scroll to position [0, 0]
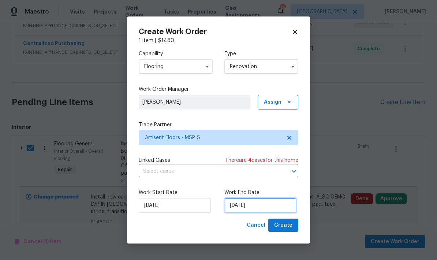
click at [274, 205] on input "[DATE]" at bounding box center [261, 205] width 72 height 15
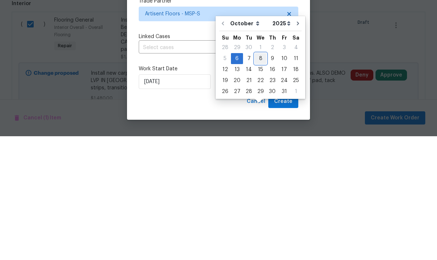
click at [263, 177] on div "8" at bounding box center [261, 182] width 12 height 10
type input "[DATE]"
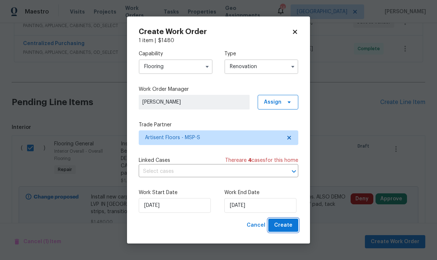
click at [284, 226] on span "Create" at bounding box center [283, 225] width 18 height 9
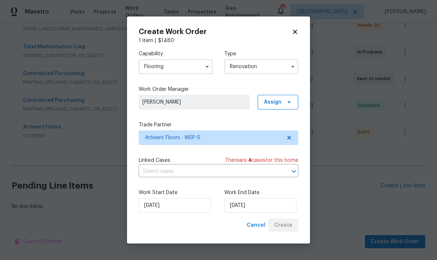
scroll to position [122, 0]
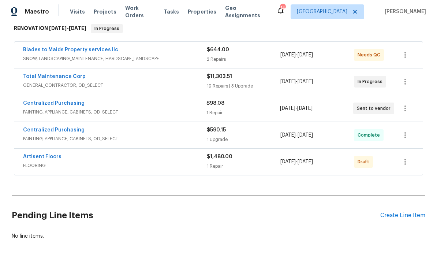
click at [48, 154] on link "Artisent Floors" at bounding box center [42, 156] width 38 height 5
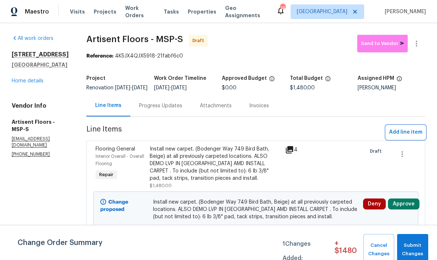
click at [393, 137] on span "Add line item" at bounding box center [405, 132] width 33 height 9
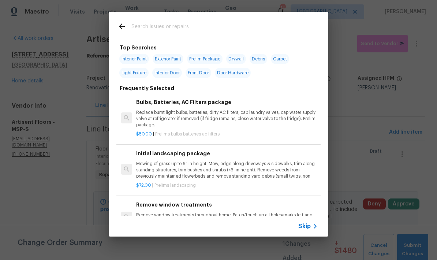
click at [160, 28] on input "text" at bounding box center [209, 27] width 155 height 11
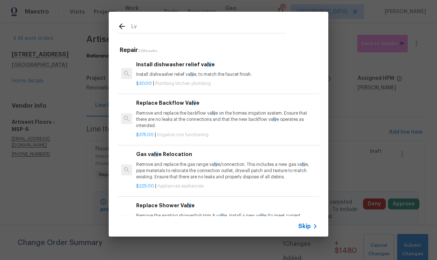
type input "L"
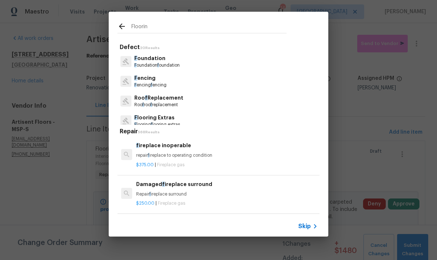
type input "Flooring"
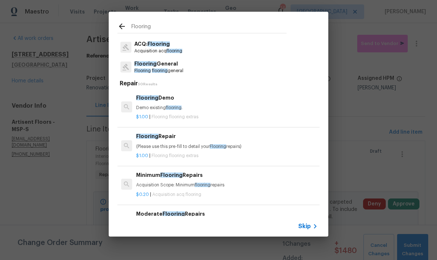
scroll to position [35, 0]
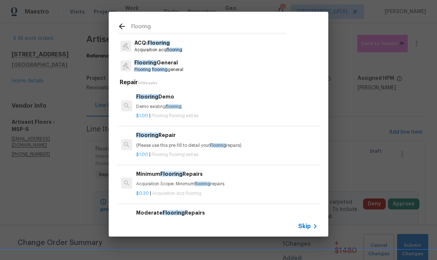
click at [165, 67] on p "Flooring flooring general" at bounding box center [158, 70] width 49 height 6
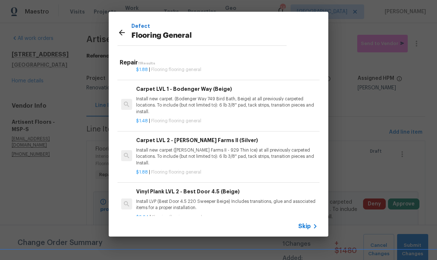
scroll to position [310, 0]
click at [214, 98] on p "Install new carpet. (Bodenger Way 749 Bird Bath, Beige) at all previously carpe…" at bounding box center [227, 105] width 182 height 19
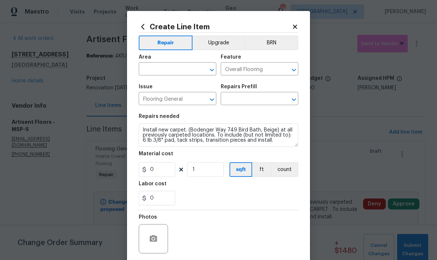
type input "Carpet LVL 1 - Bodenger Way (Beige) $1.48"
type input "1.48"
click at [166, 71] on input "text" at bounding box center [167, 69] width 57 height 11
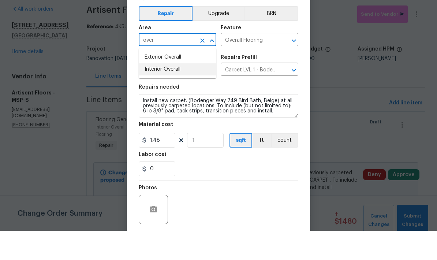
click at [169, 93] on li "Interior Overall" at bounding box center [178, 99] width 78 height 12
type input "Interior Overall"
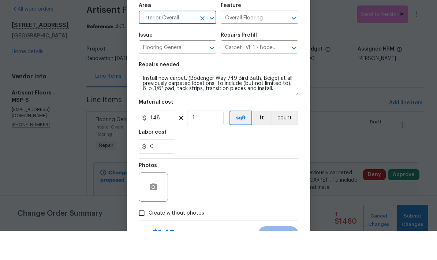
scroll to position [23, 0]
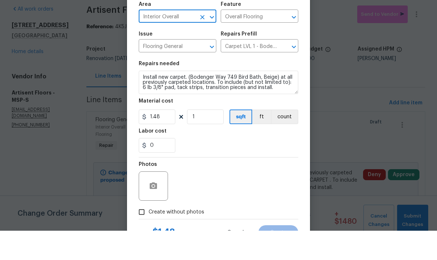
click at [285, 73] on icon "Clear" at bounding box center [284, 76] width 7 height 7
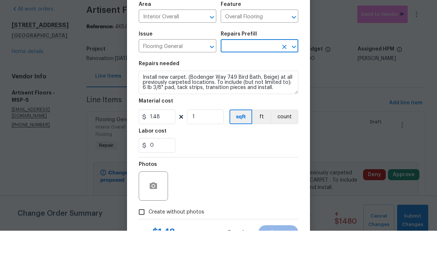
click at [243, 70] on input "text" at bounding box center [249, 75] width 57 height 11
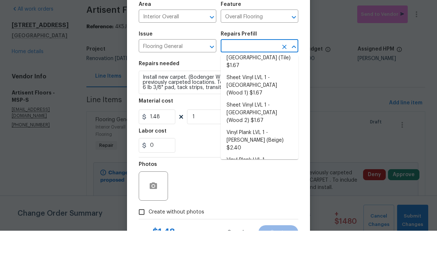
scroll to position [108, 0]
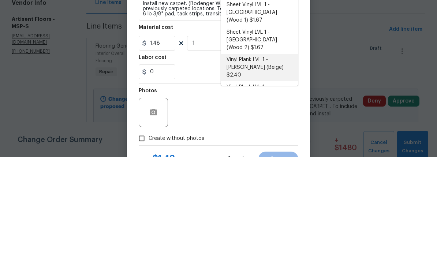
click at [255, 157] on li "Vinyl Plank LVL 1 - Knighton (Beige) $2.40" at bounding box center [260, 170] width 78 height 27
type input "Vinyl Plank LVL 1 - Knighton (Beige) $2.40"
type textarea "Install LVP (Knighton AP835 Prairie Dust) Includes transitions, glue and associ…"
type input "Vinyl Plank LVL 1 - Knighton (Beige) $2.40"
type input "2.4"
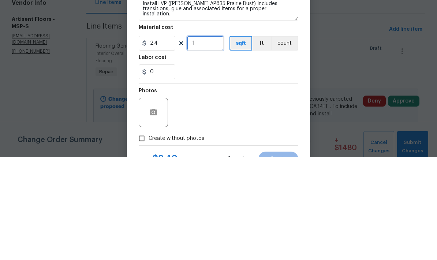
click at [207, 139] on input "1" at bounding box center [205, 146] width 37 height 15
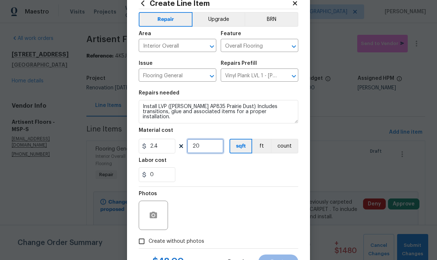
type input "20"
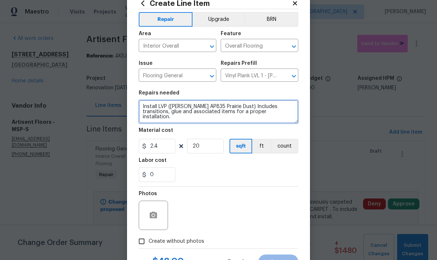
click at [145, 108] on textarea "Install LVP (Knighton AP835 Prairie Dust) Includes transitions, glue and associ…" at bounding box center [219, 111] width 160 height 23
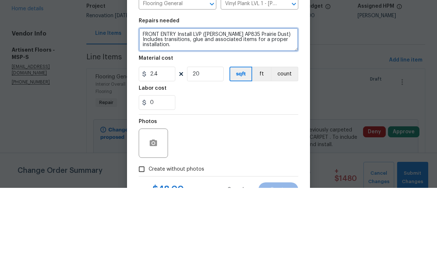
type textarea "FRONT ENTRY Install LVP (Knighton AP835 Prairie Dust) Includes transitions, glu…"
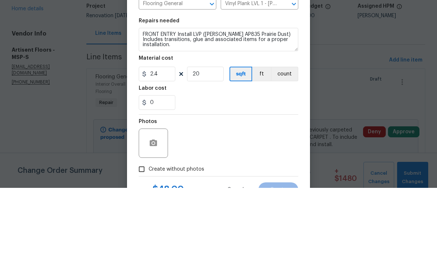
click at [134, 59] on div "Create Line Item Repair Upgrade BRN Area Interior Overall ​ Feature Overall Flo…" at bounding box center [218, 134] width 183 height 293
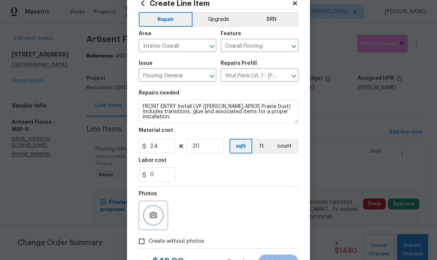
click at [154, 217] on circle "button" at bounding box center [153, 215] width 2 height 2
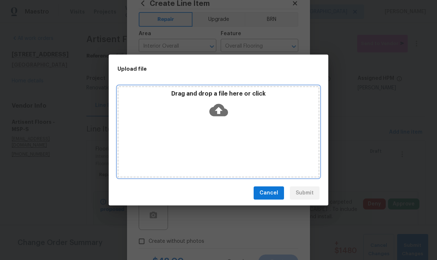
click at [183, 130] on div "Drag and drop a file here or click" at bounding box center [219, 132] width 202 height 92
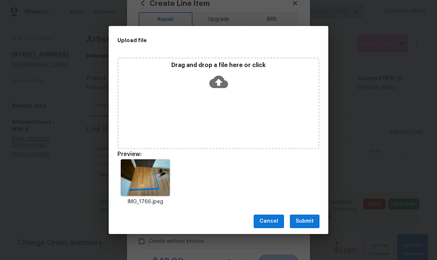
click at [305, 220] on span "Submit" at bounding box center [305, 221] width 18 height 9
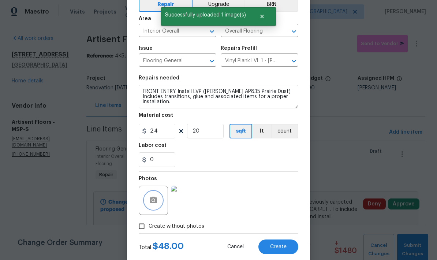
scroll to position [38, 0]
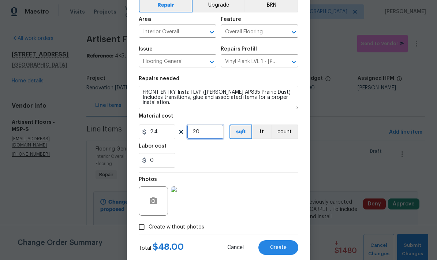
click at [206, 133] on input "20" at bounding box center [205, 132] width 37 height 15
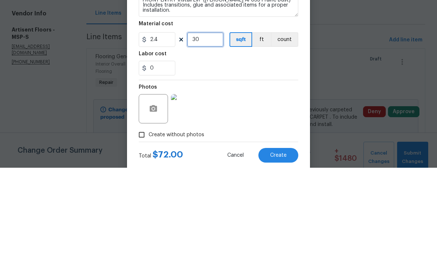
type input "30"
click at [205, 144] on div "Labor cost" at bounding box center [219, 149] width 160 height 10
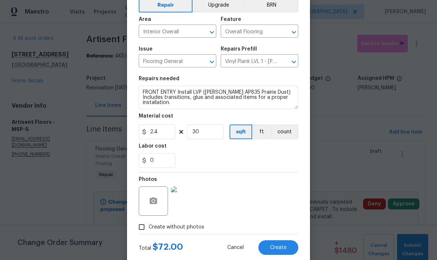
click at [236, 63] on input "Vinyl Plank LVL 1 - Knighton (Beige) $2.40" at bounding box center [249, 61] width 57 height 11
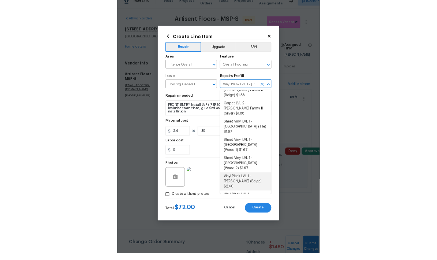
scroll to position [55, 0]
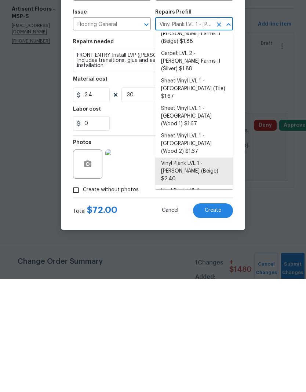
click at [174, 260] on li "Vinyl Plank LVL 2 - Best Door 4.5 (Beige) $3.94" at bounding box center [194, 336] width 78 height 20
type input "Vinyl Plank LVL 1 - Knighton (Beige) $2.40"
type textarea "Install LVP (Best Door 4.5 220 Sweeper Beige) Includes transitions, glue and as…"
type input "Vinyl Plank LVL 2 - Best Door 4.5 (Beige) $3.94"
type input "3.94"
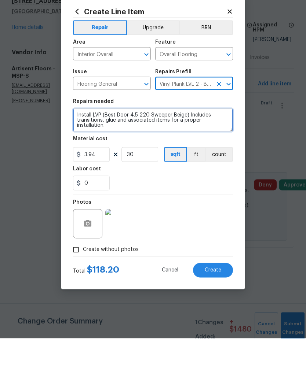
click at [77, 162] on textarea "Install LVP (Best Door 4.5 220 Sweeper Beige) Includes transitions, glue and as…" at bounding box center [153, 173] width 160 height 23
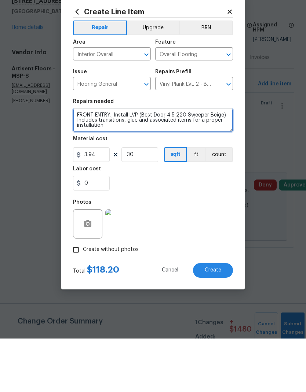
type textarea "FRONT ENTRY. Install LVP (Best Door 4.5 220 Sweeper Beige) Includes transitions…"
click at [137, 220] on div "Labor cost" at bounding box center [153, 225] width 160 height 10
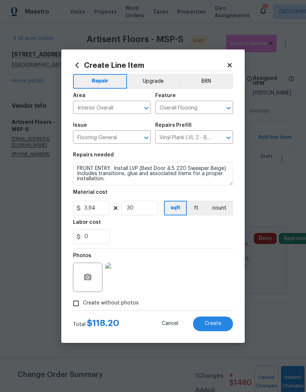
click at [206, 260] on button "Create" at bounding box center [213, 324] width 40 height 15
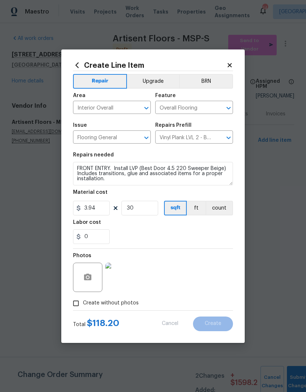
type input "0"
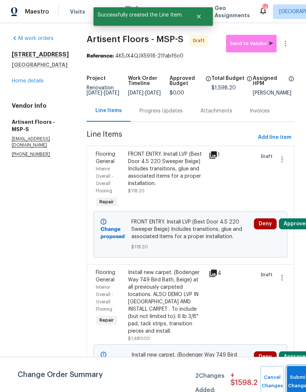
click at [288, 260] on button "Submit Changes" at bounding box center [298, 382] width 23 height 32
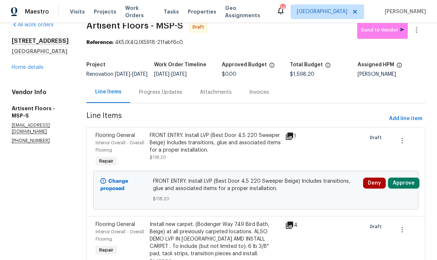
scroll to position [14, 0]
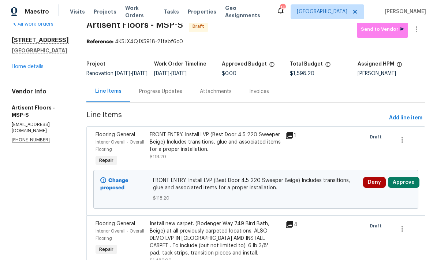
click at [24, 68] on link "Home details" at bounding box center [28, 66] width 32 height 5
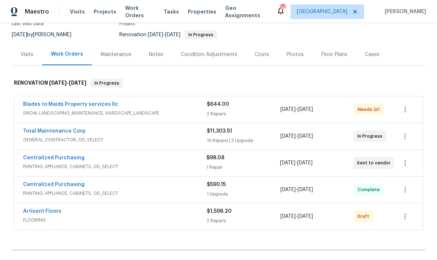
scroll to position [73, 0]
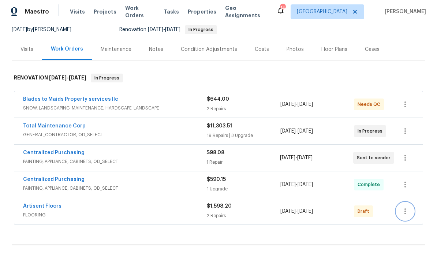
click at [407, 207] on icon "button" at bounding box center [405, 211] width 9 height 9
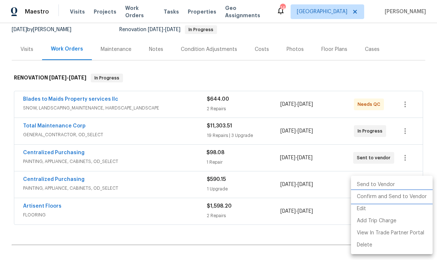
click at [386, 198] on li "Confirm and Send to Vendor" at bounding box center [392, 197] width 82 height 12
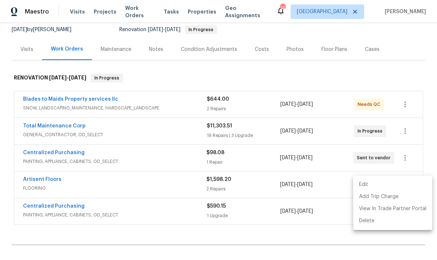
click at [33, 181] on div at bounding box center [218, 130] width 437 height 260
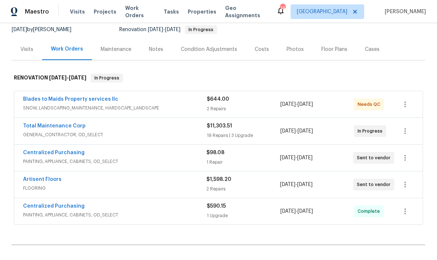
click at [30, 182] on link "Artisent Floors" at bounding box center [42, 179] width 38 height 5
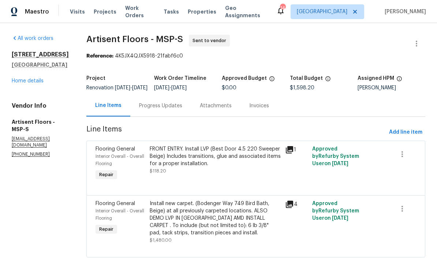
click at [153, 110] on div "Progress Updates" at bounding box center [160, 105] width 43 height 7
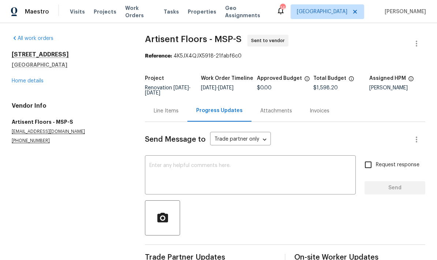
click at [158, 170] on textarea at bounding box center [250, 176] width 202 height 26
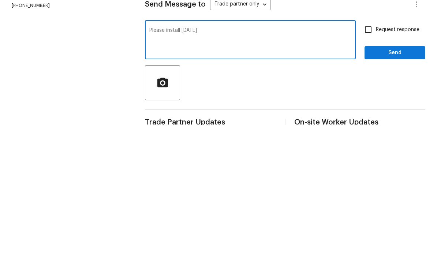
type textarea "Please install Wednesday"
click at [369, 157] on input "Request response" at bounding box center [368, 164] width 15 height 15
checkbox input "true"
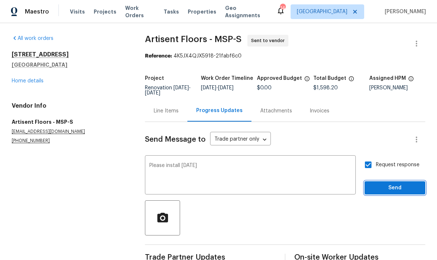
click at [383, 184] on span "Send" at bounding box center [395, 188] width 49 height 9
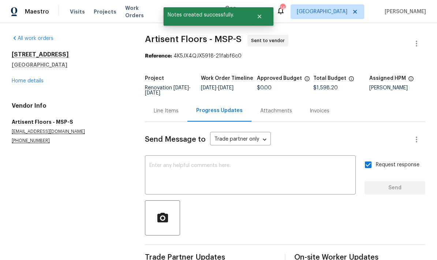
click at [18, 78] on link "Home details" at bounding box center [28, 80] width 32 height 5
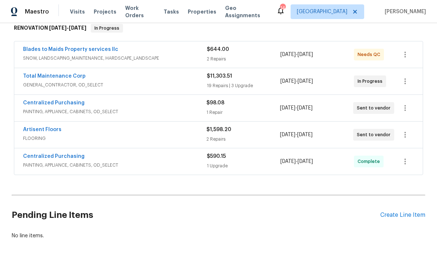
scroll to position [122, 0]
click at [404, 212] on div "Create Line Item" at bounding box center [403, 215] width 45 height 7
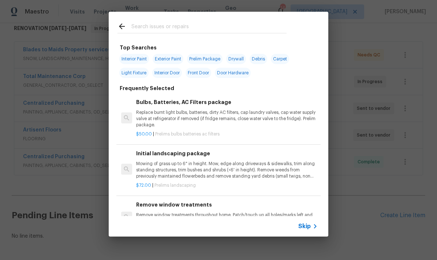
click at [138, 29] on input "text" at bounding box center [209, 27] width 155 height 11
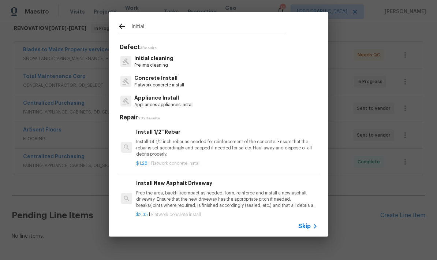
type input "Initial"
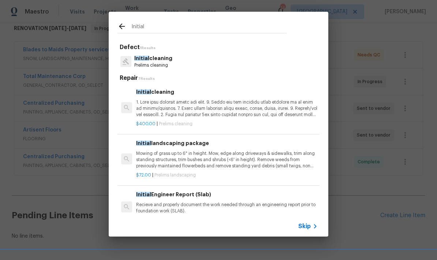
click at [139, 60] on span "Initial" at bounding box center [141, 58] width 15 height 5
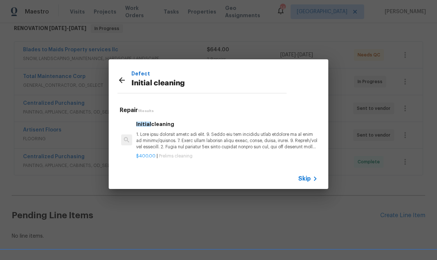
click at [174, 139] on p at bounding box center [227, 141] width 182 height 19
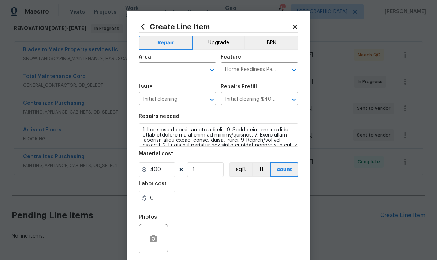
click at [157, 69] on input "text" at bounding box center [167, 69] width 57 height 11
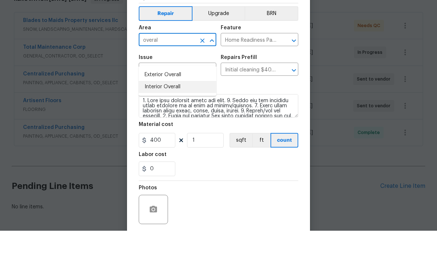
click at [150, 110] on li "Interior Overall" at bounding box center [178, 116] width 78 height 12
type input "Interior Overall"
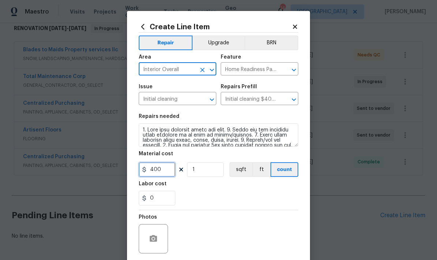
click at [160, 170] on input "400" at bounding box center [157, 169] width 37 height 15
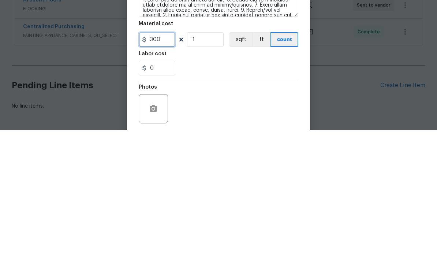
type input "300"
click at [193, 191] on div "0" at bounding box center [219, 198] width 160 height 15
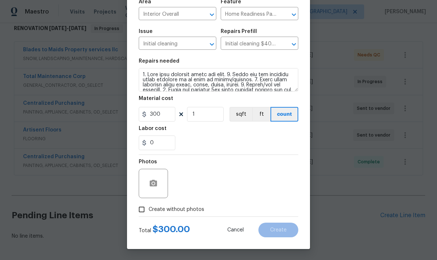
scroll to position [57, 0]
click at [141, 207] on input "Create without photos" at bounding box center [142, 210] width 14 height 14
checkbox input "true"
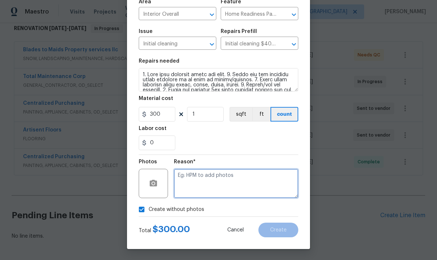
click at [191, 180] on textarea at bounding box center [236, 183] width 125 height 29
type textarea "."
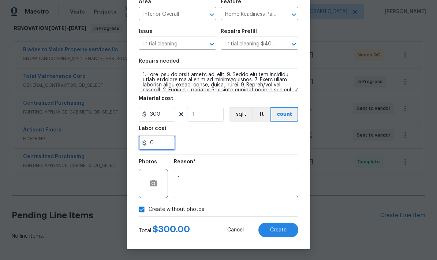
click at [155, 143] on input "0" at bounding box center [157, 143] width 37 height 15
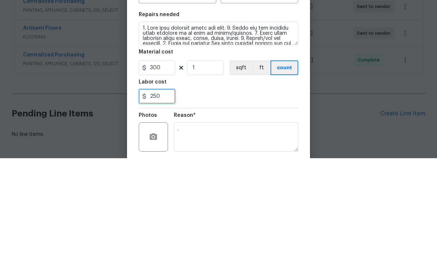
scroll to position [0, 0]
type input "250"
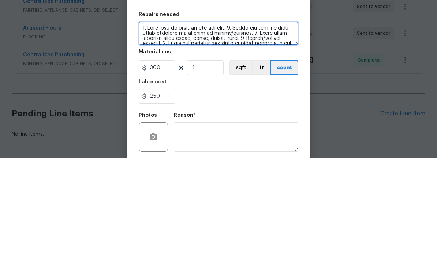
click at [143, 123] on textarea at bounding box center [219, 134] width 160 height 23
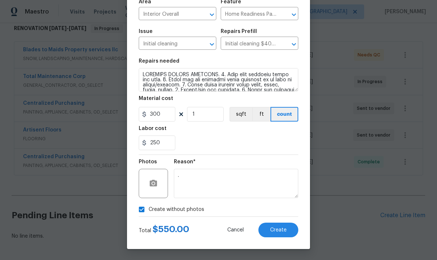
scroll to position [57, 0]
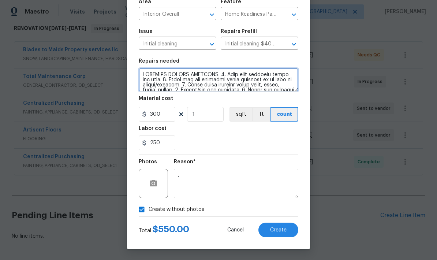
type textarea "INCLUDES WINDOW CLEANING. 1. Wipe down exterior doors and trim. 2. Clean out al…"
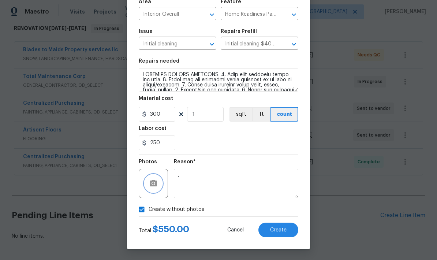
click at [150, 183] on icon "button" at bounding box center [153, 183] width 7 height 7
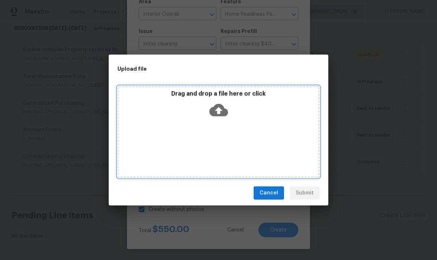
click at [189, 138] on div "Drag and drop a file here or click" at bounding box center [219, 132] width 202 height 92
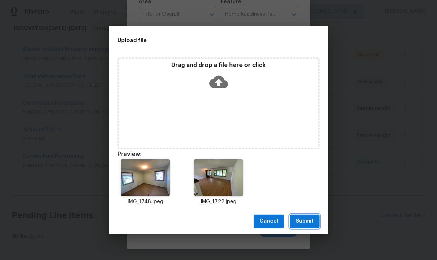
click at [306, 221] on span "Submit" at bounding box center [305, 221] width 18 height 9
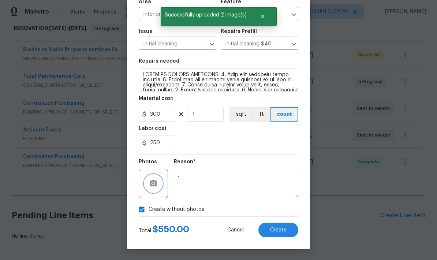
checkbox input "false"
click at [278, 230] on span "Create" at bounding box center [278, 230] width 16 height 5
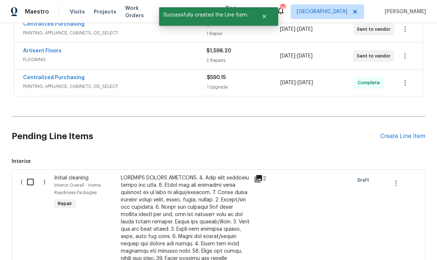
scroll to position [203, 0]
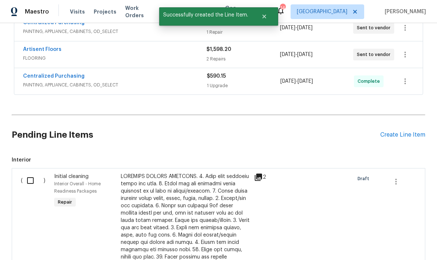
click at [29, 173] on input "checkbox" at bounding box center [33, 180] width 21 height 15
checkbox input "true"
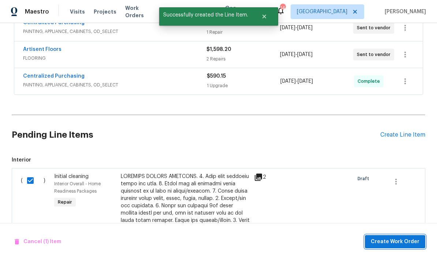
click at [397, 240] on span "Create Work Order" at bounding box center [395, 241] width 49 height 9
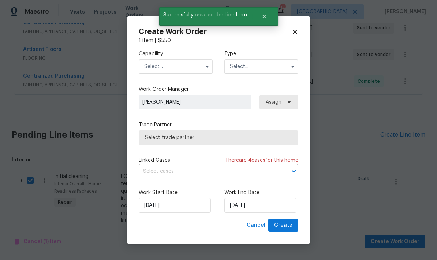
click at [151, 68] on input "text" at bounding box center [176, 66] width 74 height 15
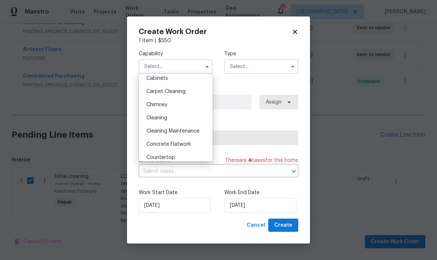
scroll to position [70, 0]
click at [146, 118] on div "Cleaning" at bounding box center [176, 117] width 70 height 13
type input "Cleaning"
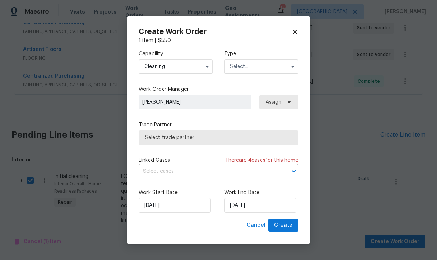
click at [233, 70] on input "text" at bounding box center [262, 66] width 74 height 15
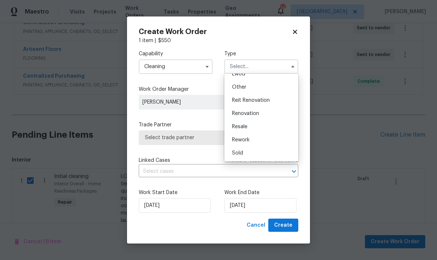
scroll to position [87, 0]
click at [240, 113] on span "Renovation" at bounding box center [245, 113] width 27 height 5
type input "Renovation"
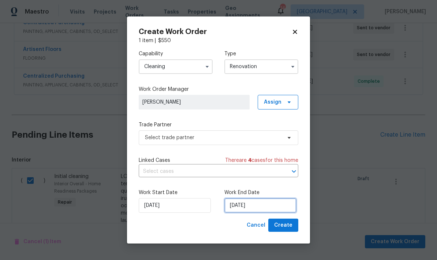
click at [251, 204] on input "10/6/2025" at bounding box center [261, 205] width 72 height 15
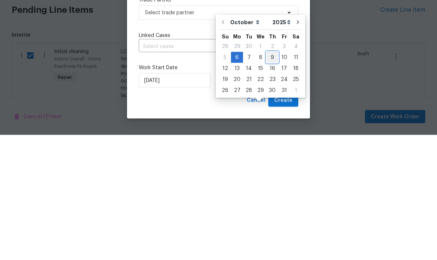
click at [272, 177] on div "9" at bounding box center [273, 182] width 12 height 10
type input "10/9/2025"
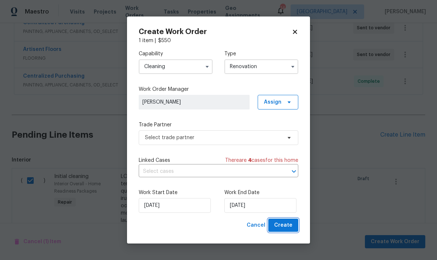
click at [283, 224] on span "Create" at bounding box center [283, 225] width 18 height 9
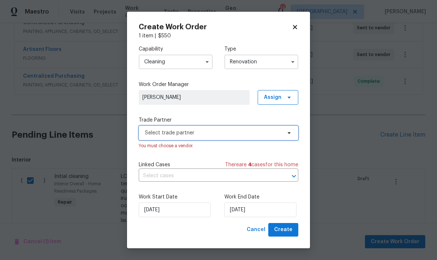
click at [153, 130] on span "Select trade partner" at bounding box center [213, 132] width 137 height 7
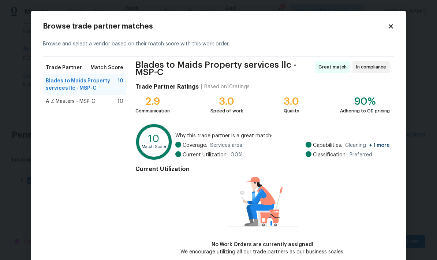
click at [50, 99] on span "A-Z Masters - MSP-C" at bounding box center [70, 101] width 49 height 7
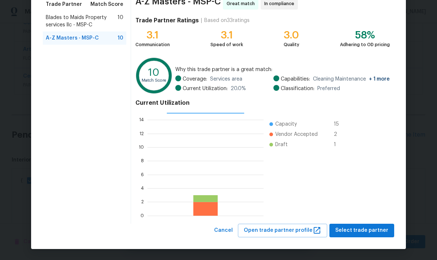
scroll to position [63, 0]
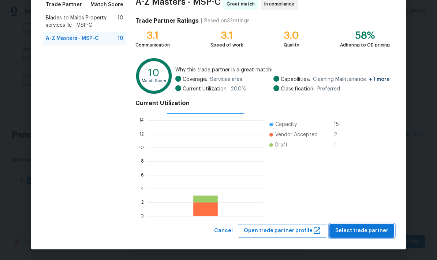
click at [367, 230] on span "Select trade partner" at bounding box center [362, 230] width 53 height 9
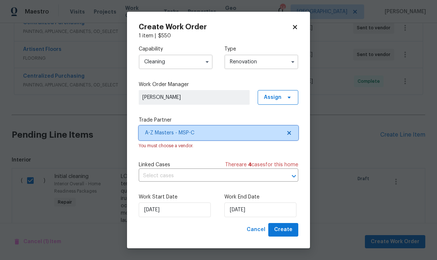
scroll to position [0, 0]
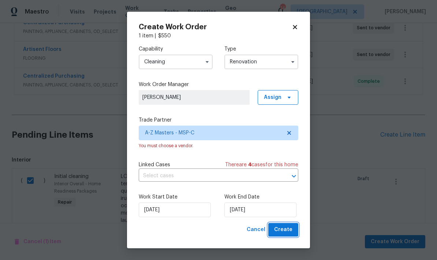
click at [283, 233] on span "Create" at bounding box center [283, 229] width 18 height 9
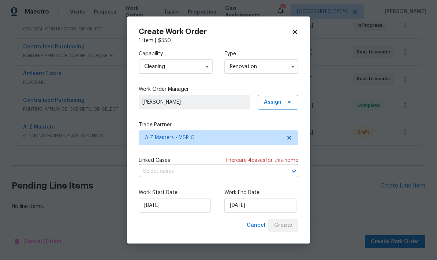
scroll to position [149, 0]
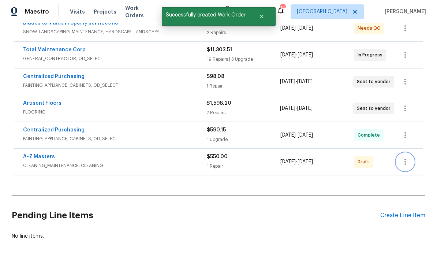
click at [403, 158] on icon "button" at bounding box center [405, 162] width 9 height 9
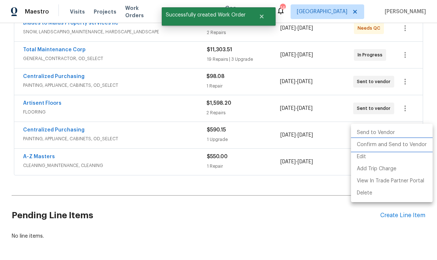
click at [377, 144] on li "Confirm and Send to Vendor" at bounding box center [392, 145] width 82 height 12
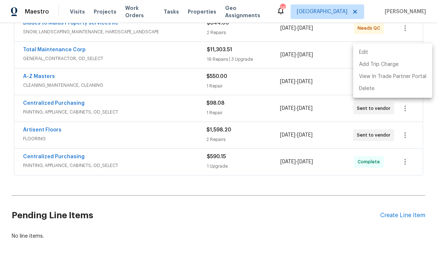
click at [33, 48] on div at bounding box center [218, 130] width 437 height 260
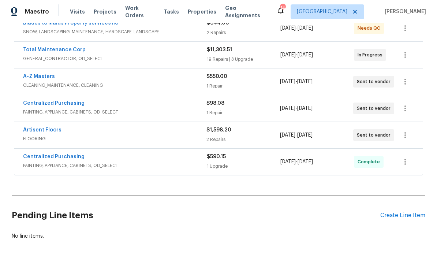
click at [25, 74] on link "A-Z Masters" at bounding box center [39, 76] width 32 height 5
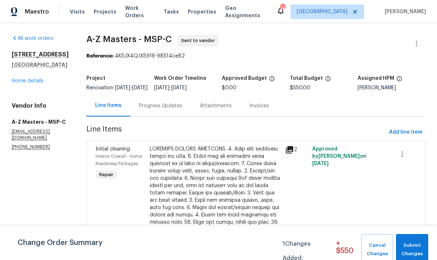
click at [139, 110] on div "Progress Updates" at bounding box center [160, 105] width 43 height 7
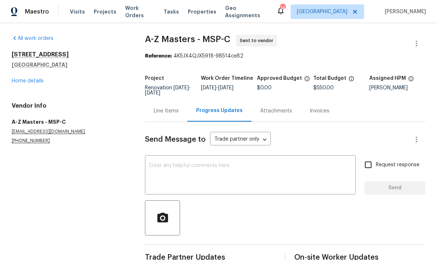
click at [157, 170] on textarea at bounding box center [250, 176] width 202 height 26
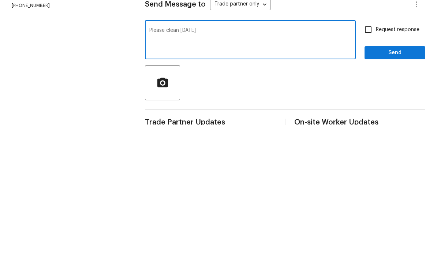
type textarea "Please clean Thursday"
click at [371, 157] on input "Request response" at bounding box center [368, 164] width 15 height 15
checkbox input "true"
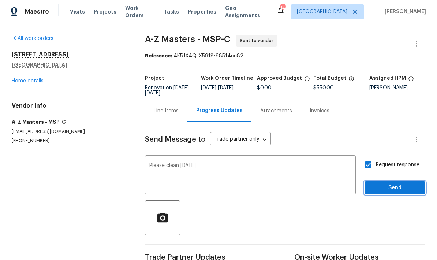
click at [379, 184] on span "Send" at bounding box center [395, 188] width 49 height 9
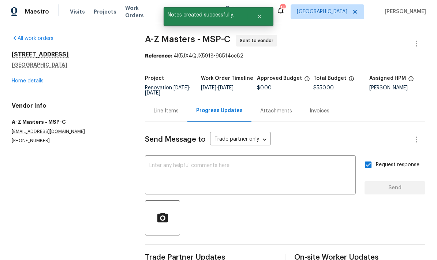
click at [23, 78] on link "Home details" at bounding box center [28, 80] width 32 height 5
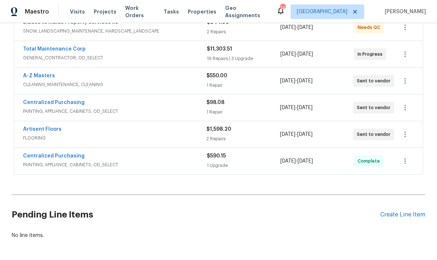
scroll to position [149, 0]
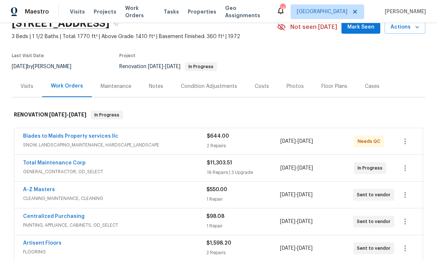
click at [261, 85] on div "Costs" at bounding box center [262, 86] width 14 height 7
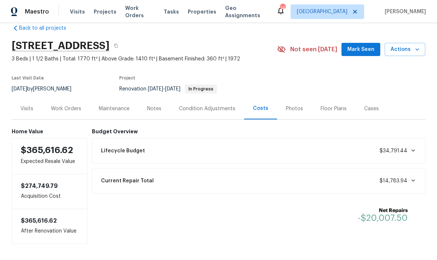
scroll to position [12, 0]
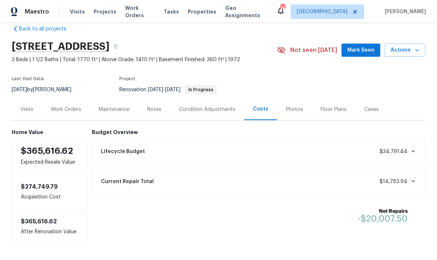
click at [61, 113] on div "Work Orders" at bounding box center [66, 109] width 30 height 7
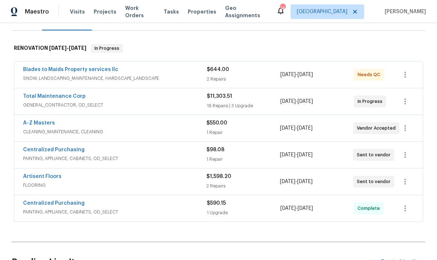
scroll to position [105, 0]
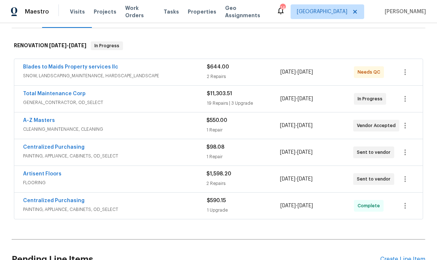
click at [32, 174] on link "Artisent Floors" at bounding box center [42, 173] width 38 height 5
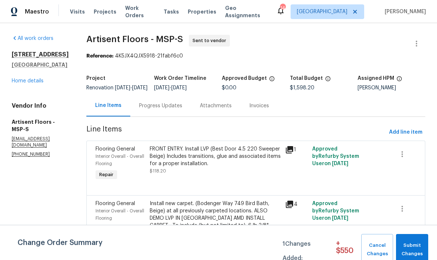
scroll to position [24, 0]
click at [176, 201] on div "Install new carpet. (Bodenger Way 749 Bird Bath, Beige) at all previously carpe…" at bounding box center [215, 218] width 131 height 37
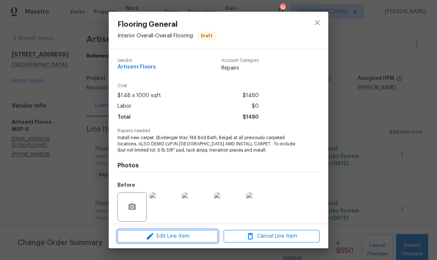
click at [164, 237] on span "Edit Line Item" at bounding box center [168, 236] width 96 height 9
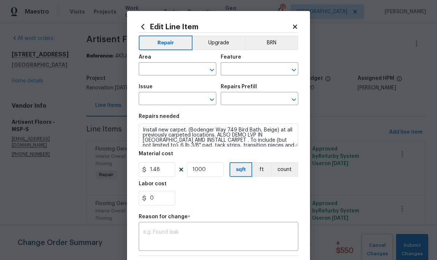
type input "Interior Overall"
type input "Overall Flooring"
type input "Flooring General"
type input "Carpet LVL 1 - Bodenger Way (Beige) $1.48"
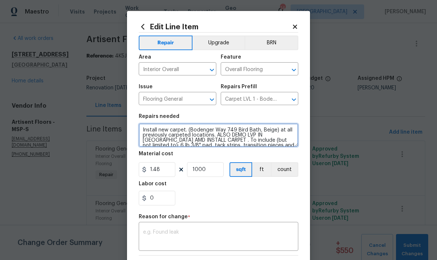
click at [281, 133] on textarea "Install new carpet. (Bodenger Way 749 Bird Bath, Beige) at all previously carpe…" at bounding box center [219, 134] width 160 height 23
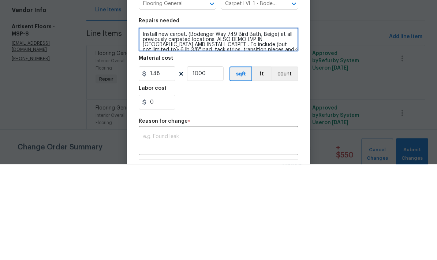
click at [285, 123] on textarea "Install new carpet. (Bodenger Way 749 Bird Bath, Beige) at all previously carpe…" at bounding box center [219, 134] width 160 height 23
click at [284, 123] on textarea "Install new carpet. (Bodenger Way 749 Bird Bath, Beige) at all previously carpe…" at bounding box center [219, 134] width 160 height 23
click at [288, 123] on textarea "Install new carpet. (Bodenger Way 749 Bird Bath, Beige) at all previously carpe…" at bounding box center [219, 134] width 160 height 23
click at [215, 123] on textarea "Install new carpet. (Bodenger Way 749 Bird Bath, Beige) at all previously carpe…" at bounding box center [219, 134] width 160 height 23
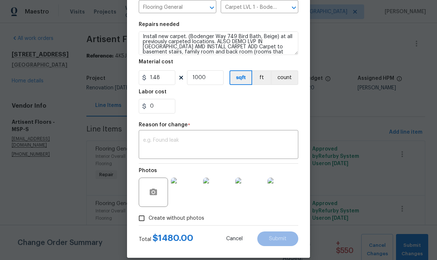
scroll to position [95, 0]
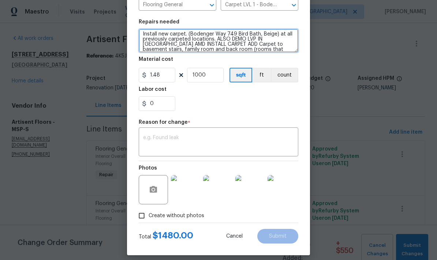
type textarea "Install new carpet. (Bodenger Way 749 Bird Bath, Beige) at all previously carpe…"
click at [149, 139] on textarea at bounding box center [218, 142] width 151 height 15
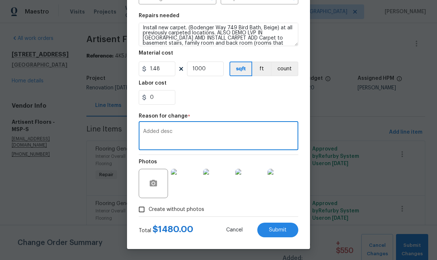
scroll to position [102, 0]
type textarea "Added desc"
click at [278, 225] on button "Submit" at bounding box center [278, 230] width 41 height 15
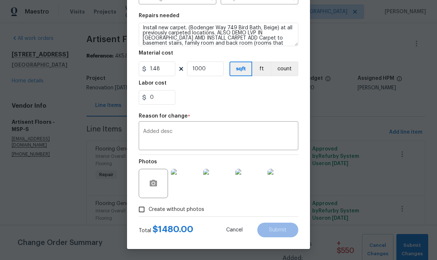
type textarea "Install new carpet. (Bodenger Way 749 Bird Bath, Beige) at all previously carpe…"
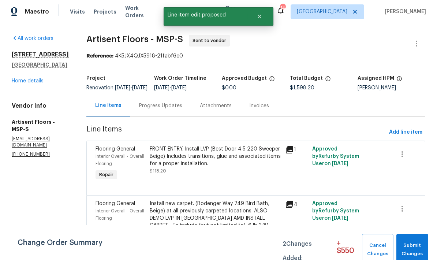
scroll to position [0, 0]
click at [410, 244] on span "Submit Changes" at bounding box center [412, 249] width 25 height 17
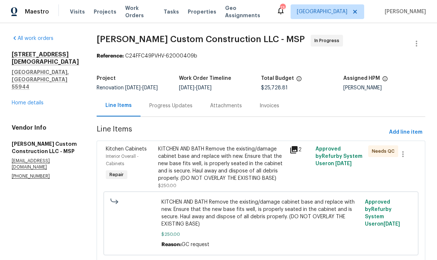
scroll to position [-4, 0]
click at [75, 8] on span "Visits" at bounding box center [77, 11] width 15 height 7
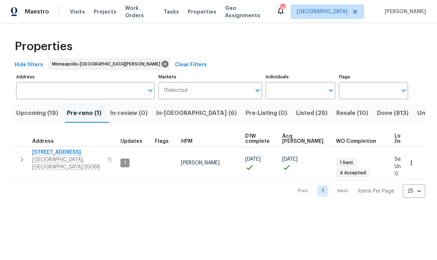
click at [173, 116] on span "In-[GEOGRAPHIC_DATA] (6)" at bounding box center [196, 113] width 81 height 10
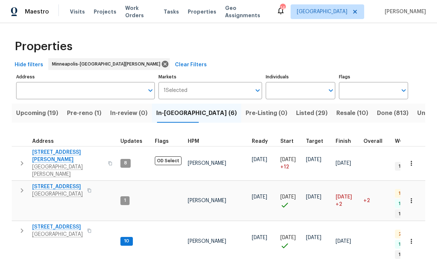
click at [35, 183] on span "[STREET_ADDRESS]" at bounding box center [57, 186] width 51 height 7
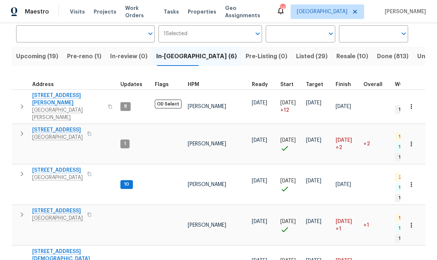
scroll to position [29, 0]
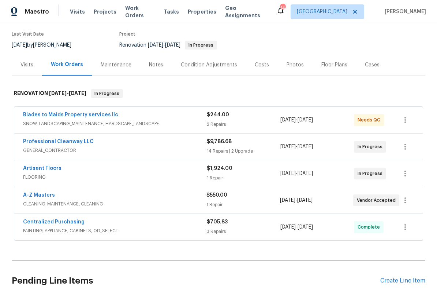
scroll to position [57, 0]
click at [17, 70] on div "Visits" at bounding box center [27, 65] width 30 height 22
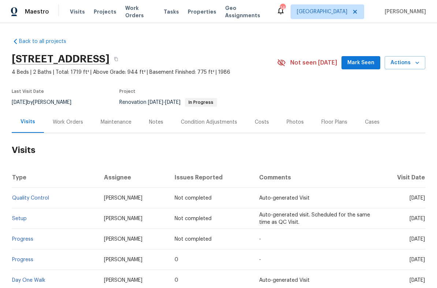
click at [402, 65] on span "Actions" at bounding box center [405, 62] width 29 height 9
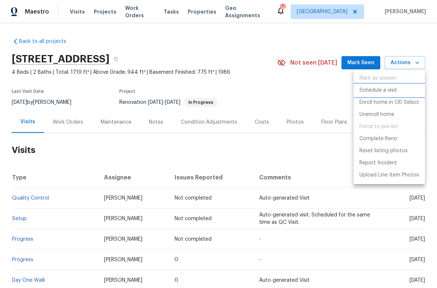
click at [367, 95] on li "Schedule a visit" at bounding box center [389, 90] width 71 height 12
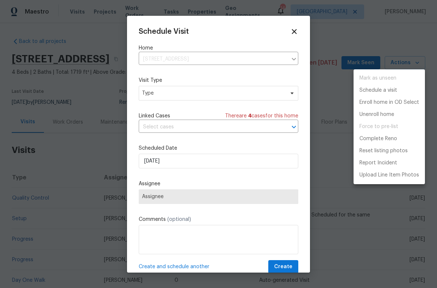
click at [170, 99] on div at bounding box center [218, 144] width 437 height 288
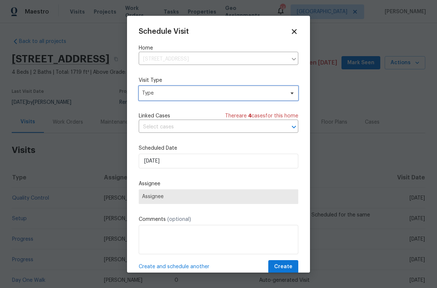
click at [150, 95] on span "Type" at bounding box center [213, 92] width 143 height 7
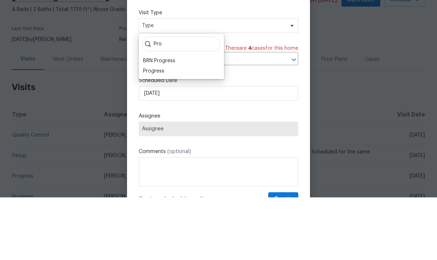
type input "Pro"
click at [151, 130] on div "Progress" at bounding box center [153, 133] width 21 height 7
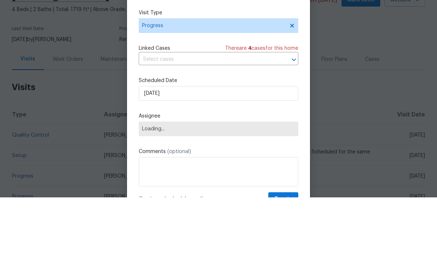
scroll to position [29, 0]
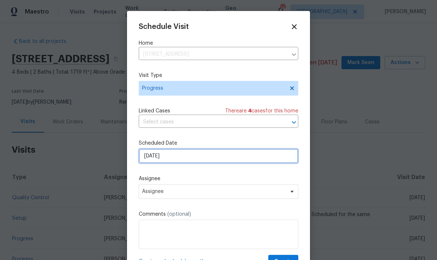
click at [173, 160] on input "10/6/2025" at bounding box center [219, 156] width 160 height 15
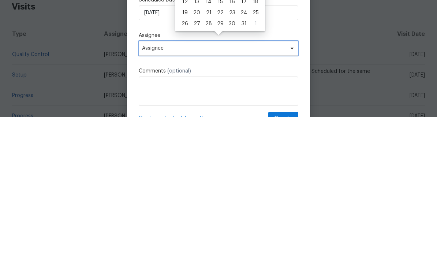
click at [149, 189] on span "Assignee" at bounding box center [214, 192] width 144 height 6
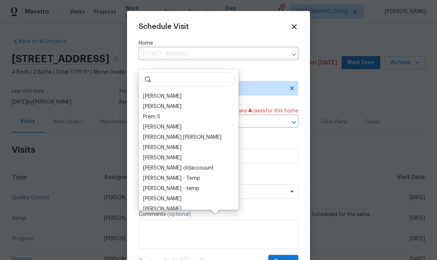
click at [147, 93] on div "[PERSON_NAME]" at bounding box center [162, 96] width 38 height 7
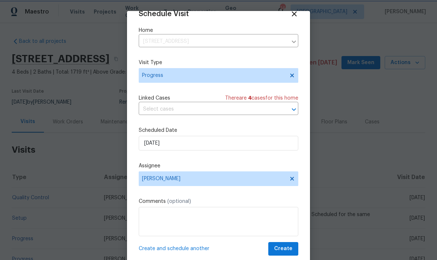
scroll to position [14, 0]
click at [283, 247] on span "Create" at bounding box center [283, 248] width 18 height 9
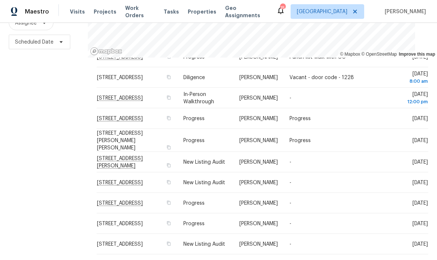
scroll to position [29, 0]
